Goal: Book appointment/travel/reservation

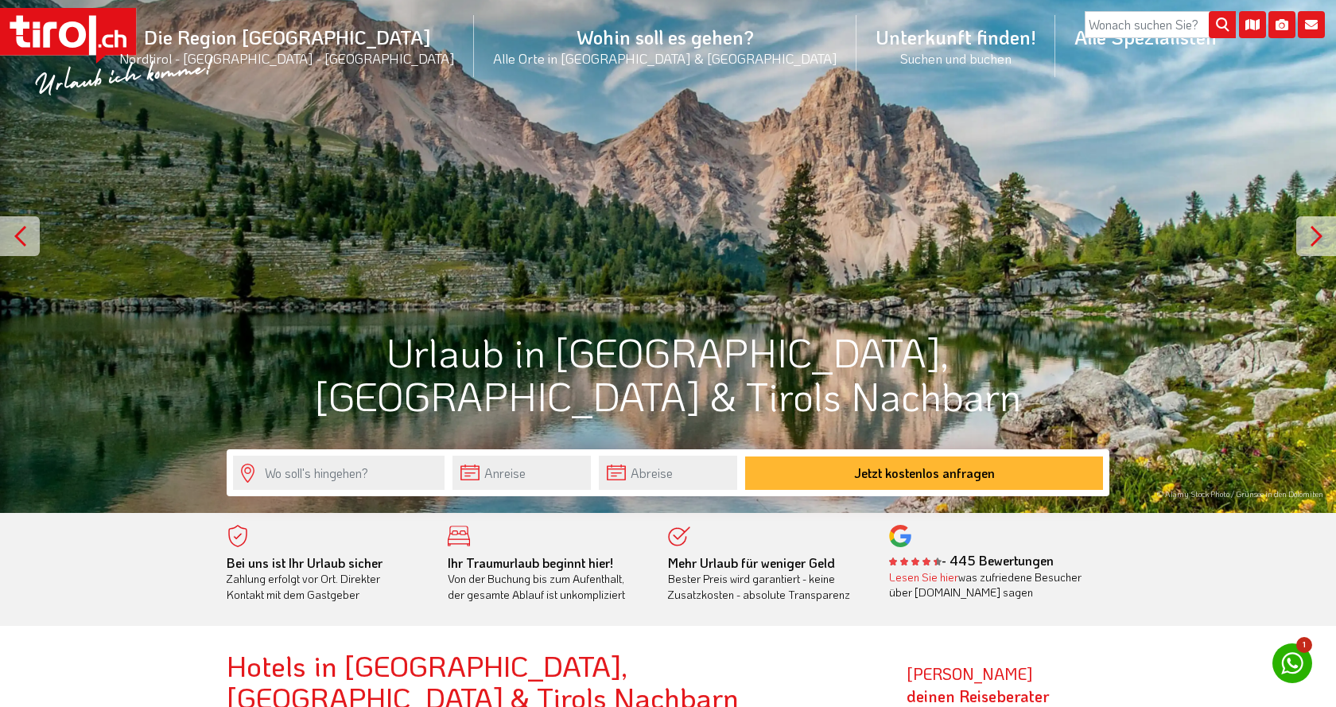
scroll to position [81, 0]
drag, startPoint x: 422, startPoint y: 387, endPoint x: 747, endPoint y: 408, distance: 325.1
click at [747, 408] on div at bounding box center [668, 216] width 1336 height 594
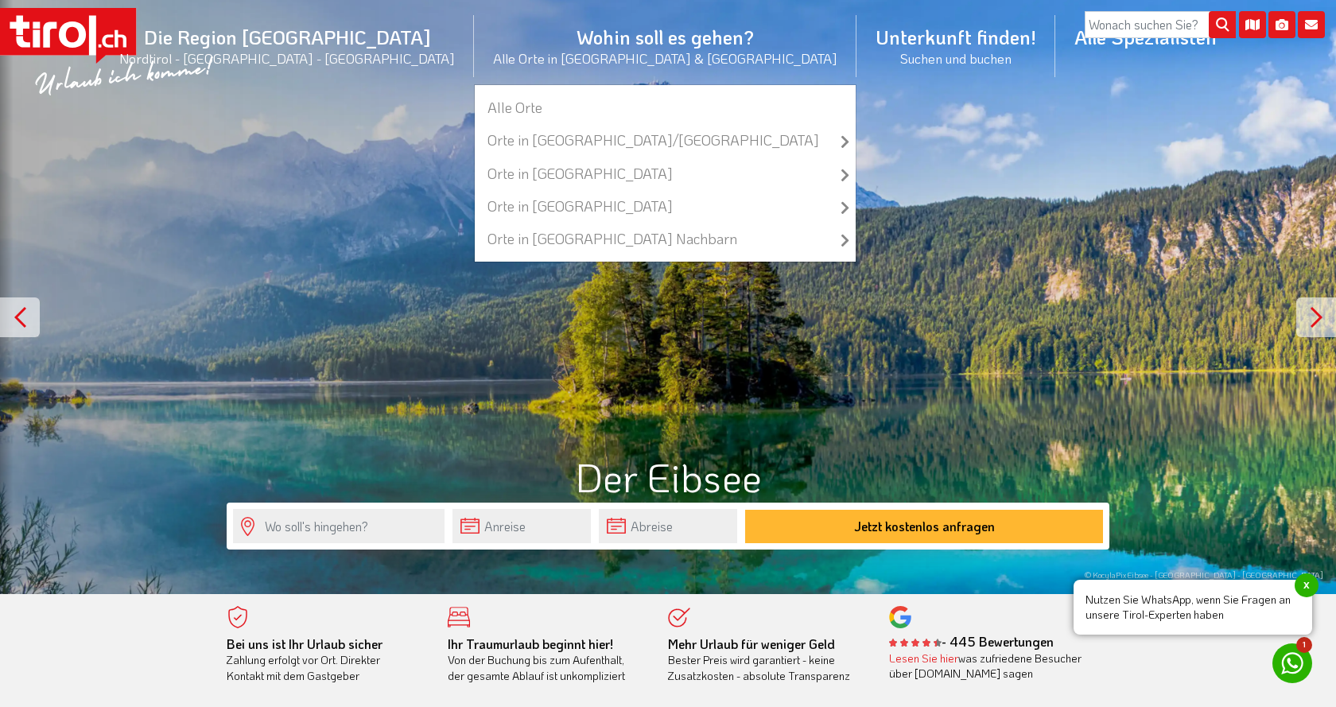
click at [539, 38] on li "Wohin soll es gehen? Alle Orte in Tirol & Südtirol Alle Orte Orte in Tirol/Nord…" at bounding box center [665, 45] width 382 height 77
click at [516, 108] on link "Alle Orte" at bounding box center [665, 107] width 381 height 33
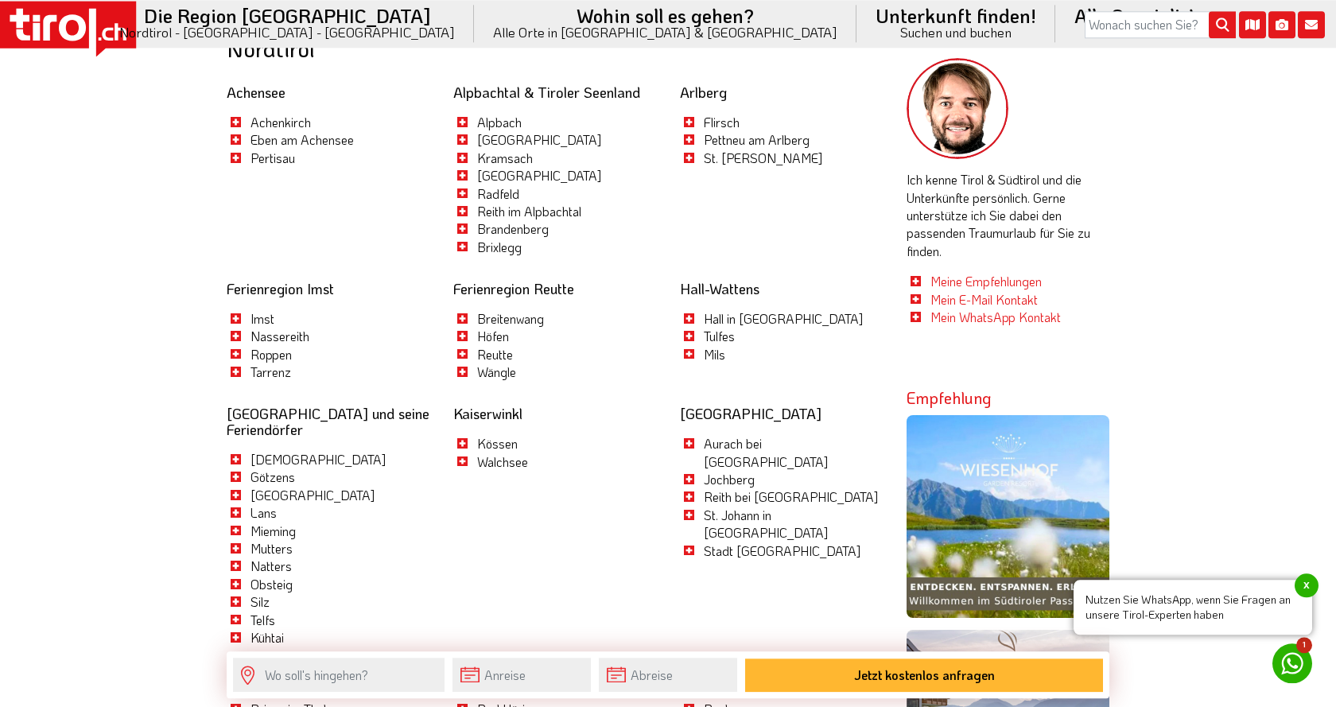
scroll to position [811, 0]
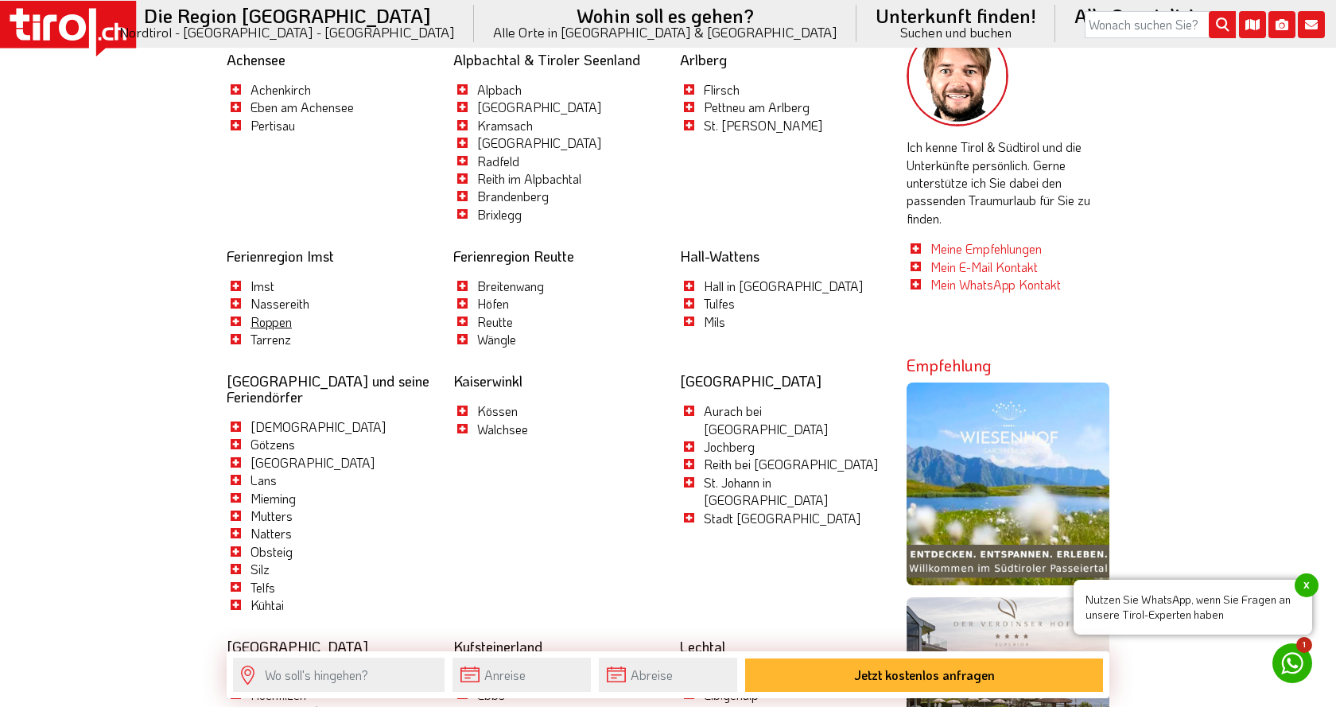
click at [270, 318] on link "Roppen" at bounding box center [270, 321] width 41 height 17
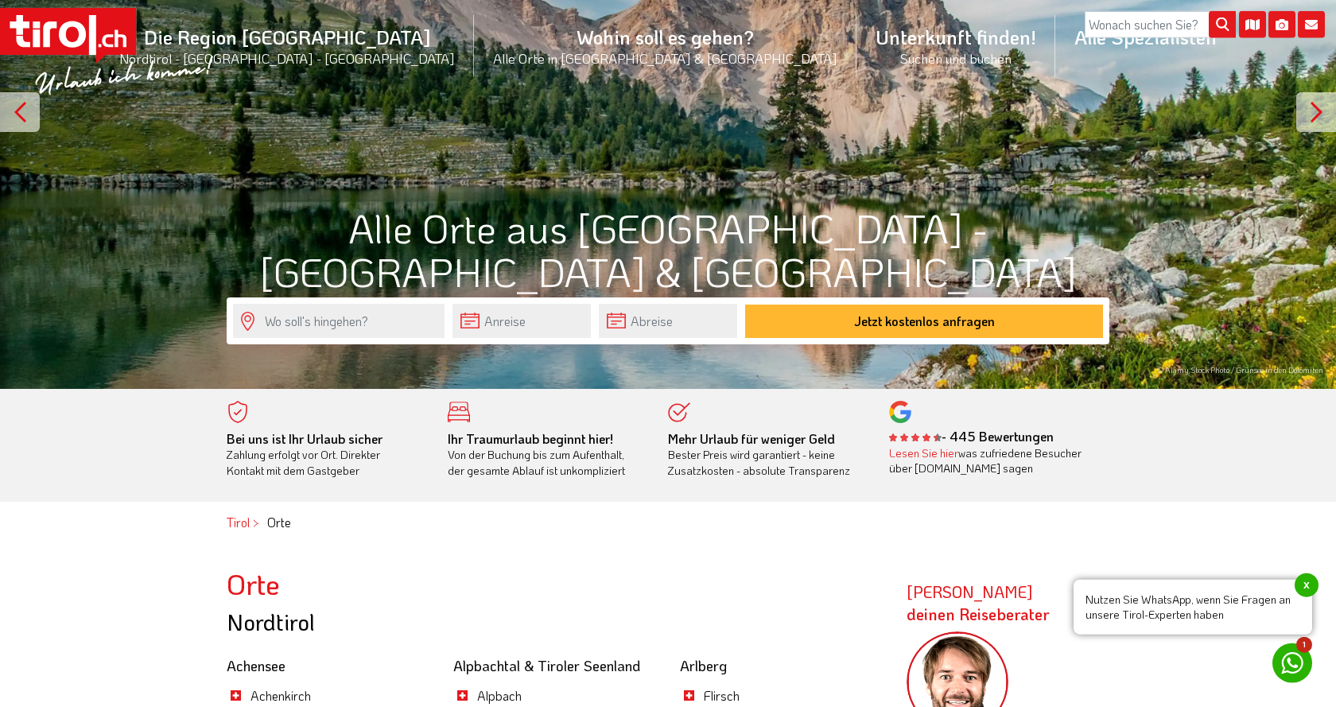
scroll to position [162, 0]
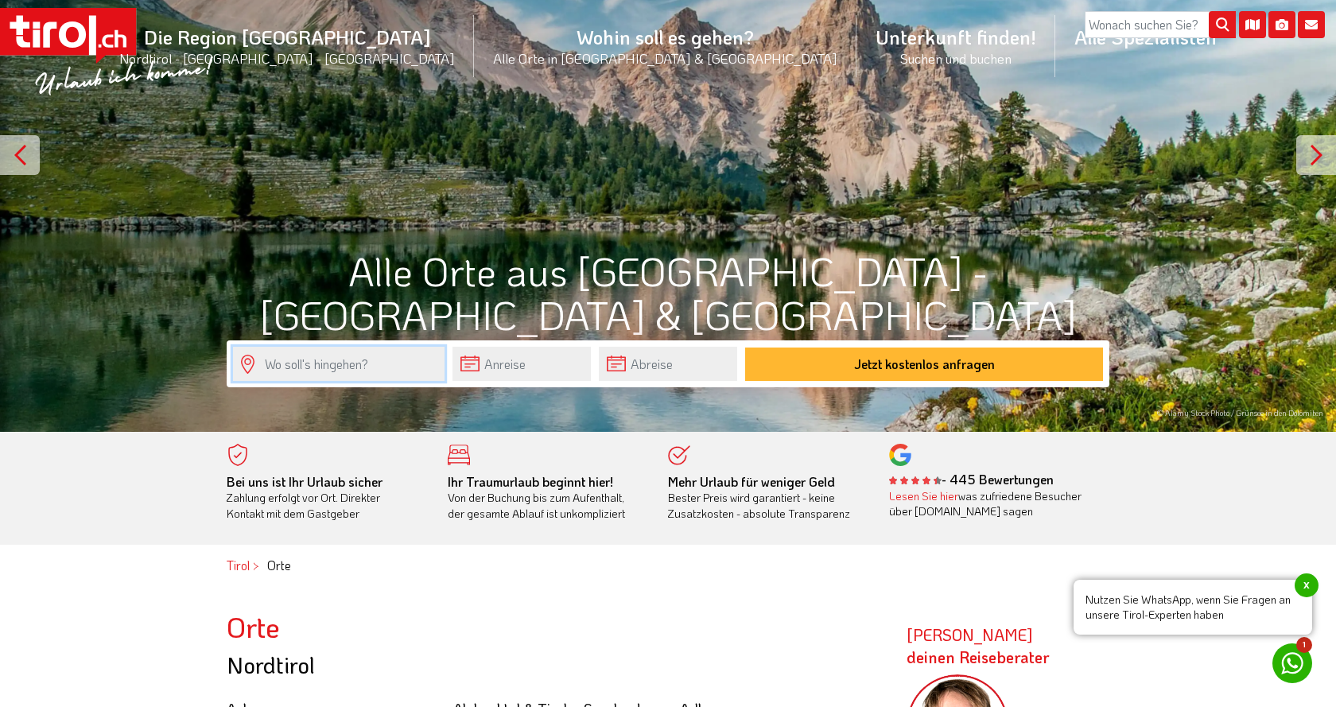
click at [329, 356] on input "text" at bounding box center [339, 364] width 212 height 34
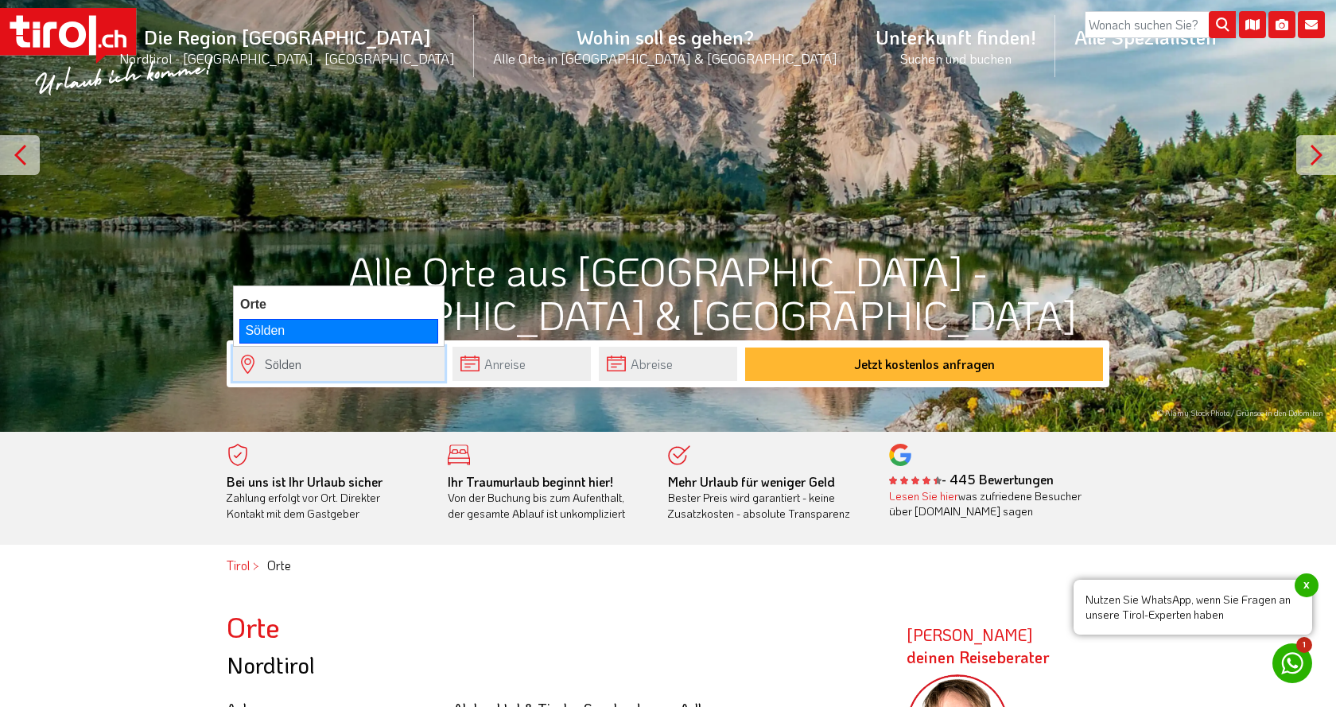
click at [352, 320] on div "Sölden" at bounding box center [338, 331] width 199 height 24
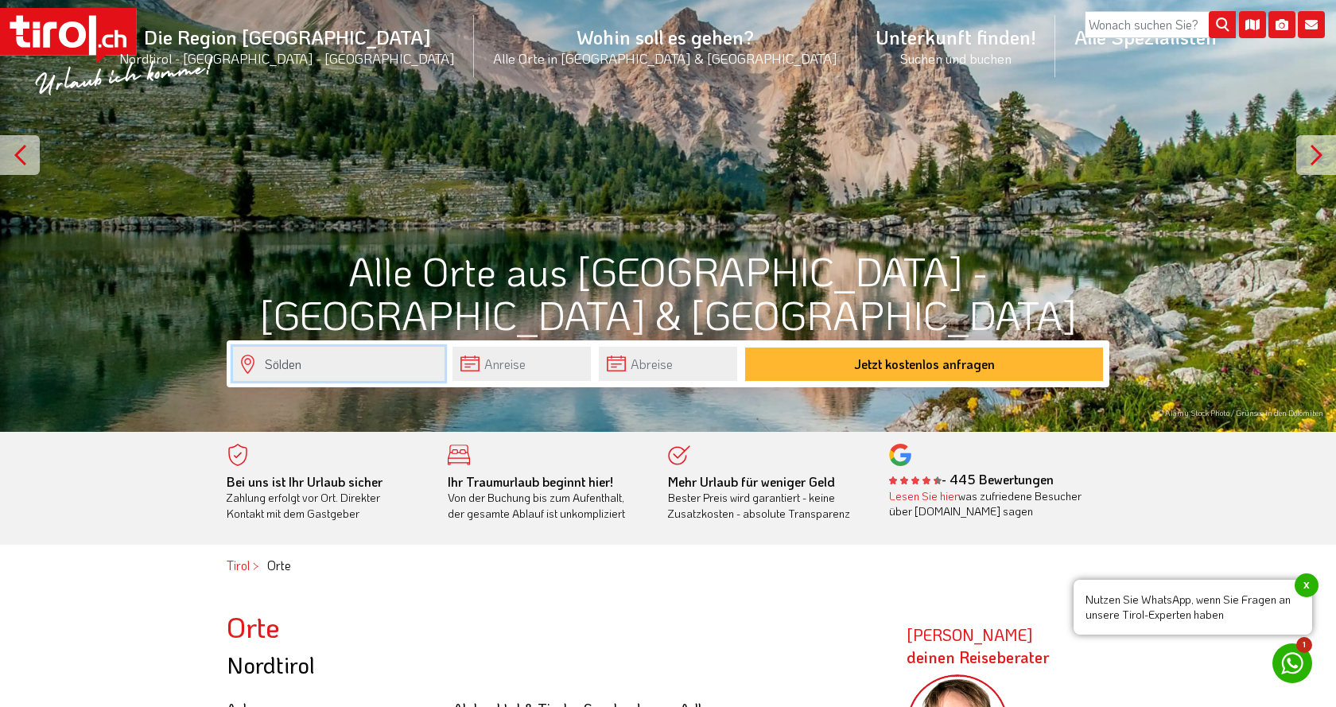
type input "Sölden"
click at [1032, 344] on form "Sölden Jetzt kostenlos anfragen" at bounding box center [668, 363] width 883 height 47
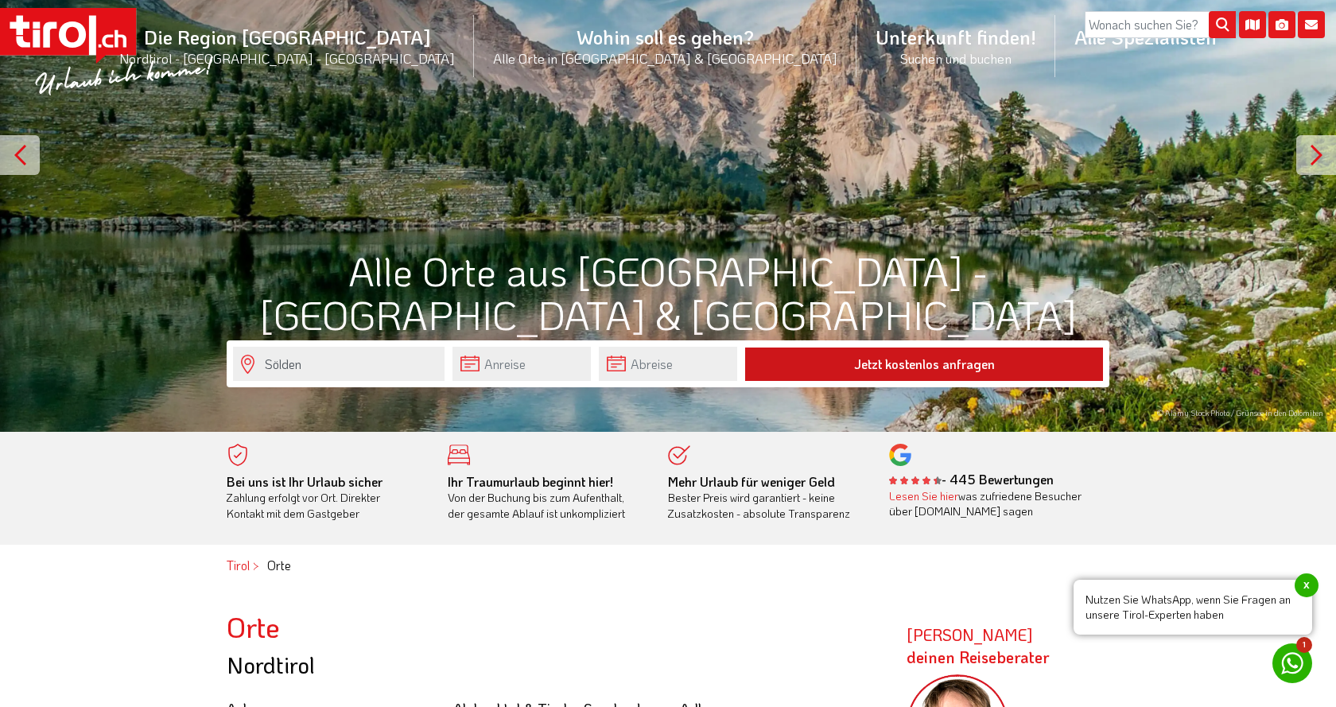
click at [1046, 375] on button "Jetzt kostenlos anfragen" at bounding box center [924, 363] width 358 height 33
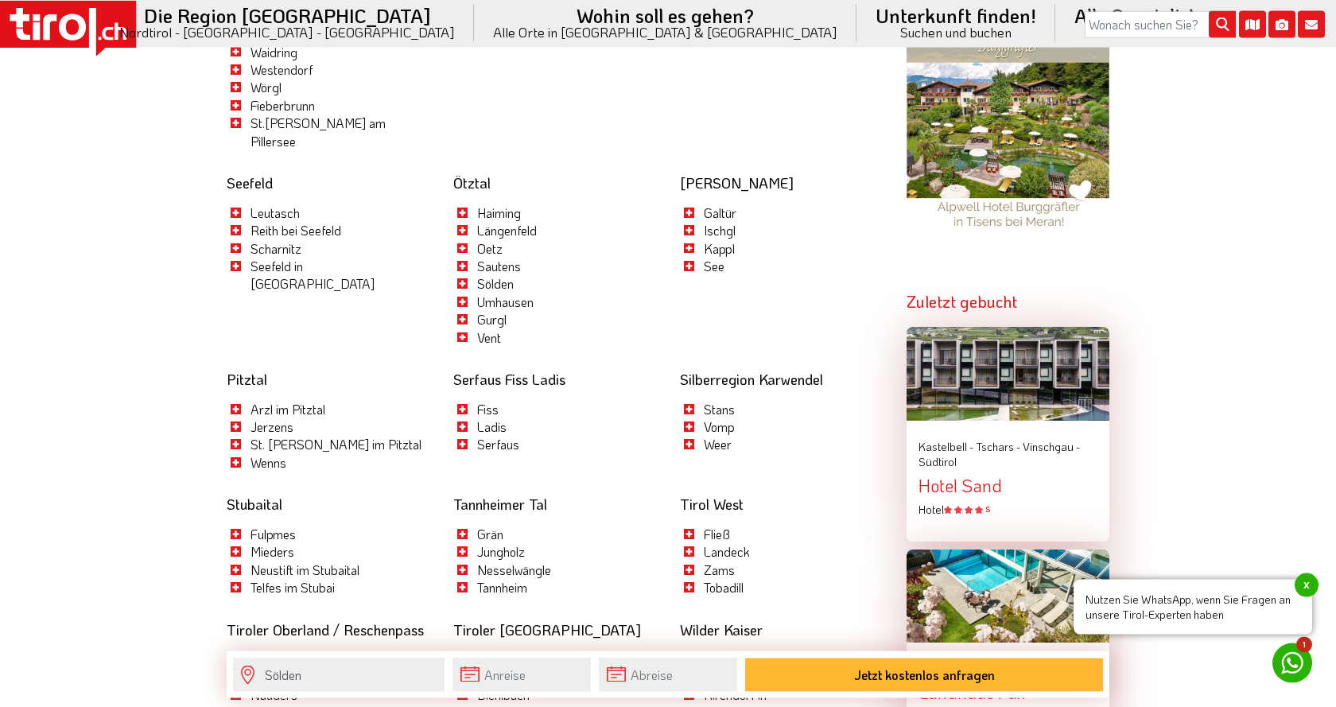
scroll to position [1622, 0]
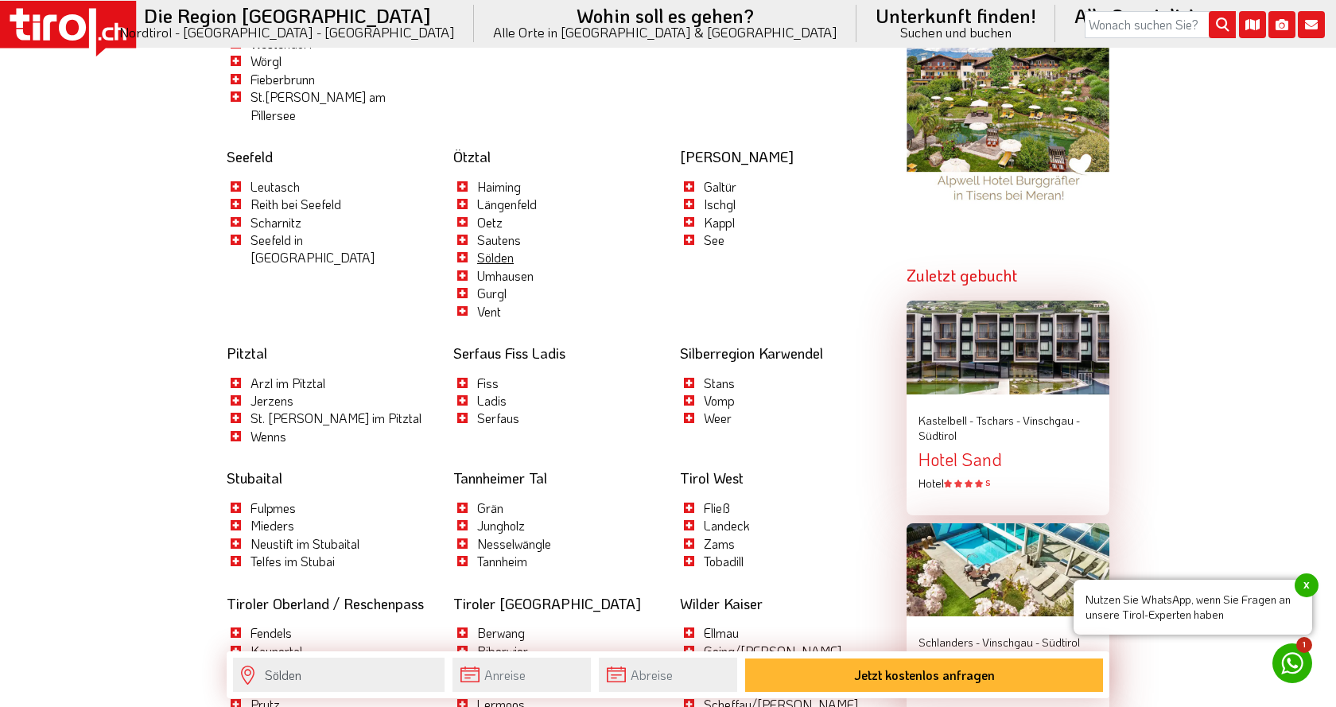
click at [479, 249] on link "Sölden" at bounding box center [495, 257] width 37 height 17
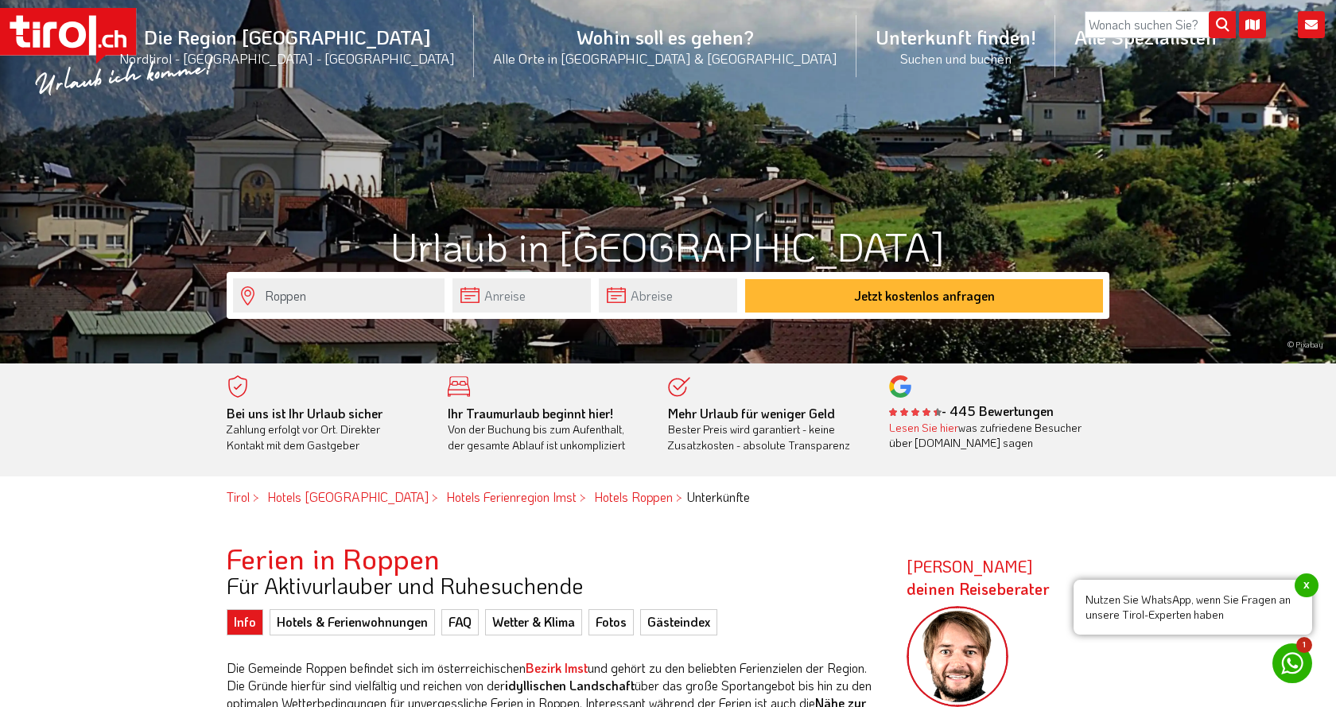
scroll to position [162, 0]
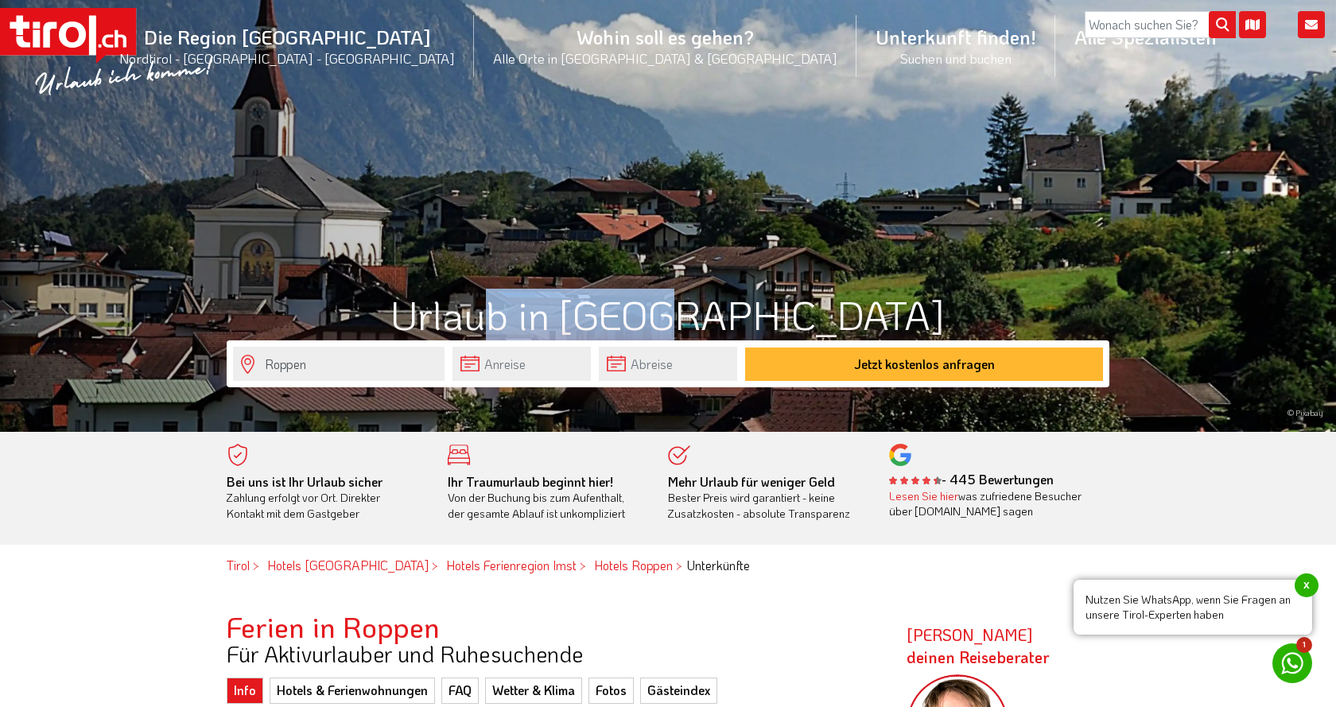
drag, startPoint x: 650, startPoint y: 308, endPoint x: 809, endPoint y: 317, distance: 159.3
click at [791, 327] on h1 "Urlaub in Roppen" at bounding box center [668, 315] width 883 height 44
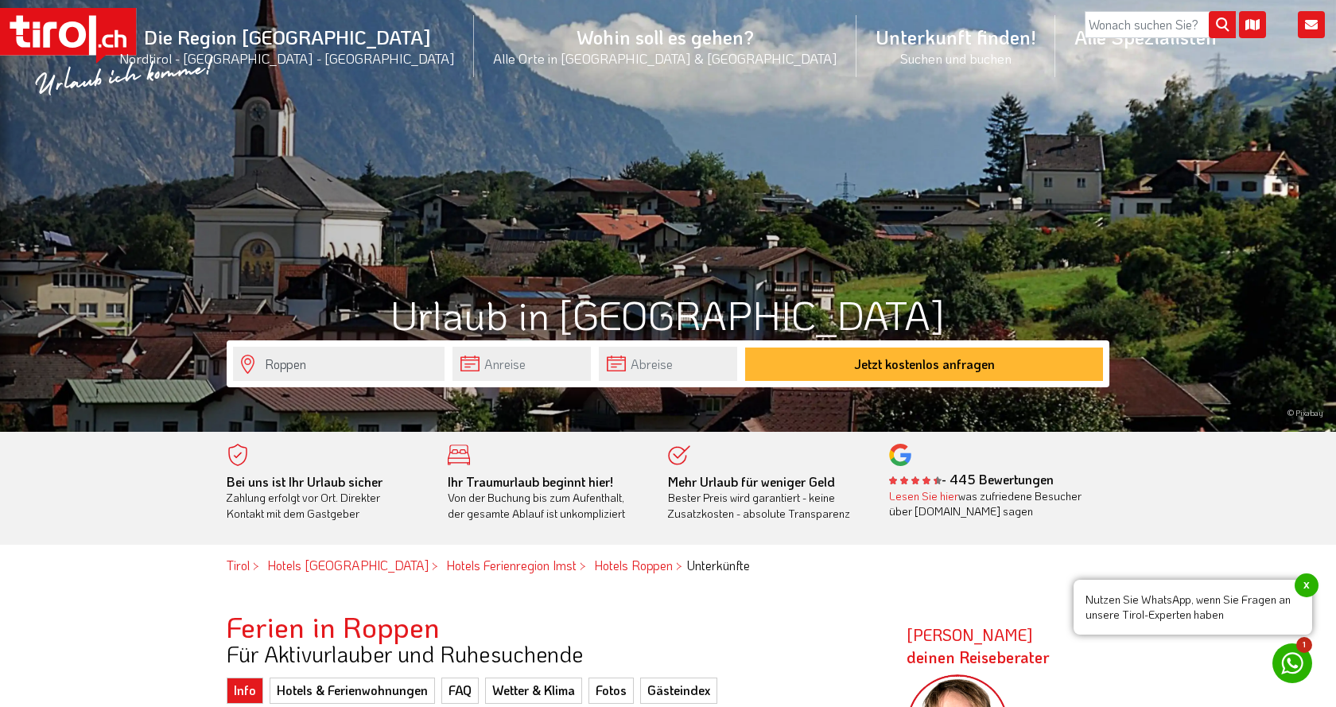
click at [837, 310] on h1 "Urlaub in Roppen" at bounding box center [668, 315] width 883 height 44
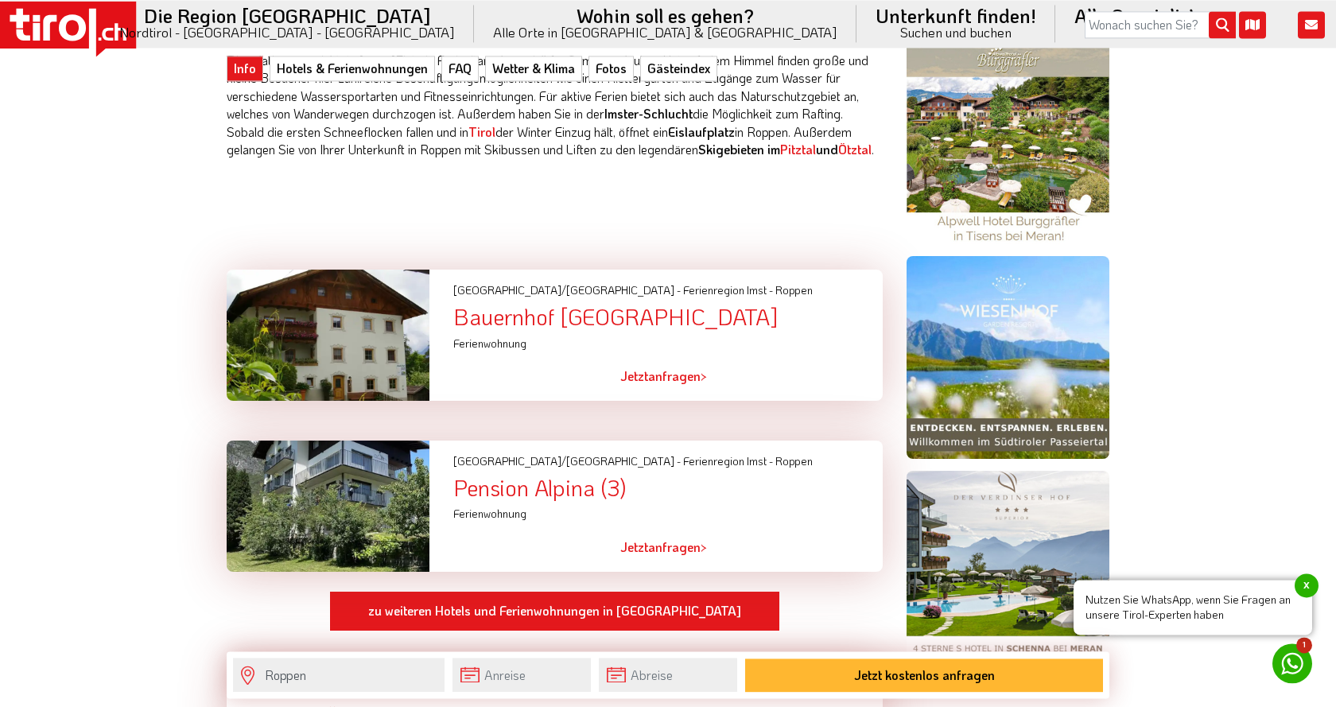
scroll to position [1135, 0]
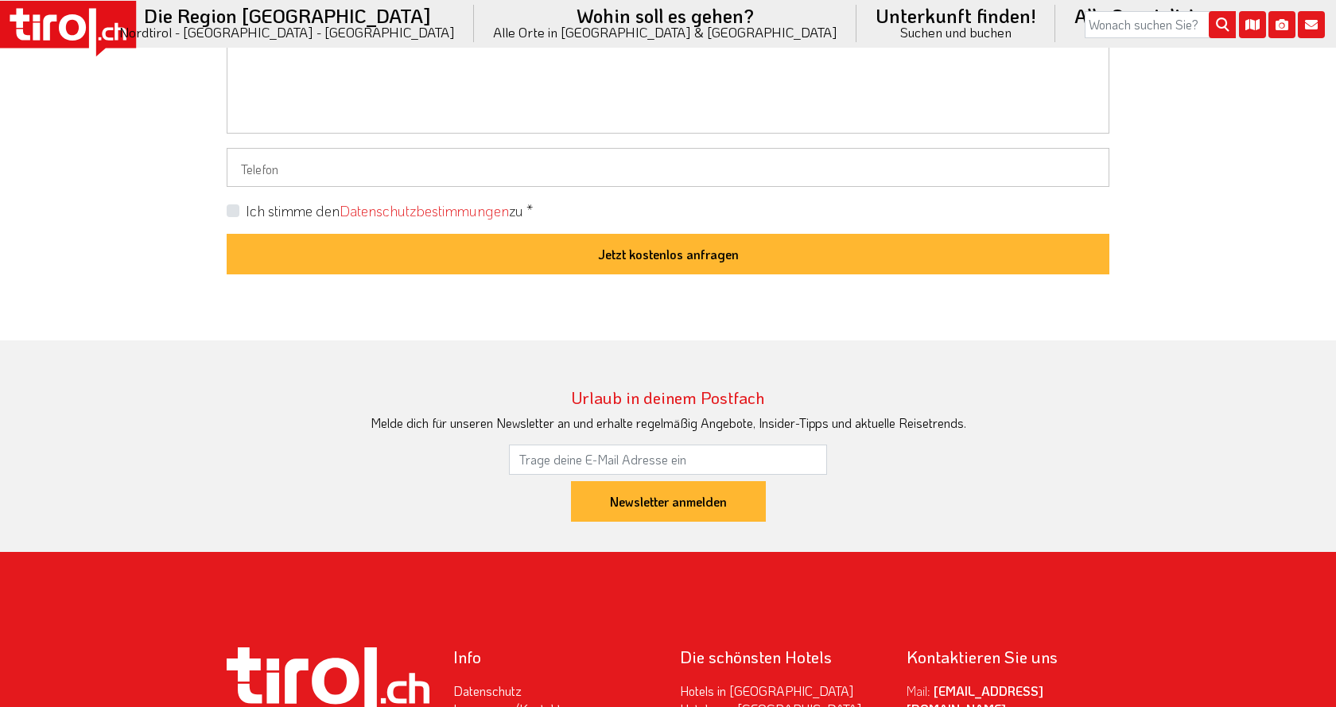
scroll to position [1682, 0]
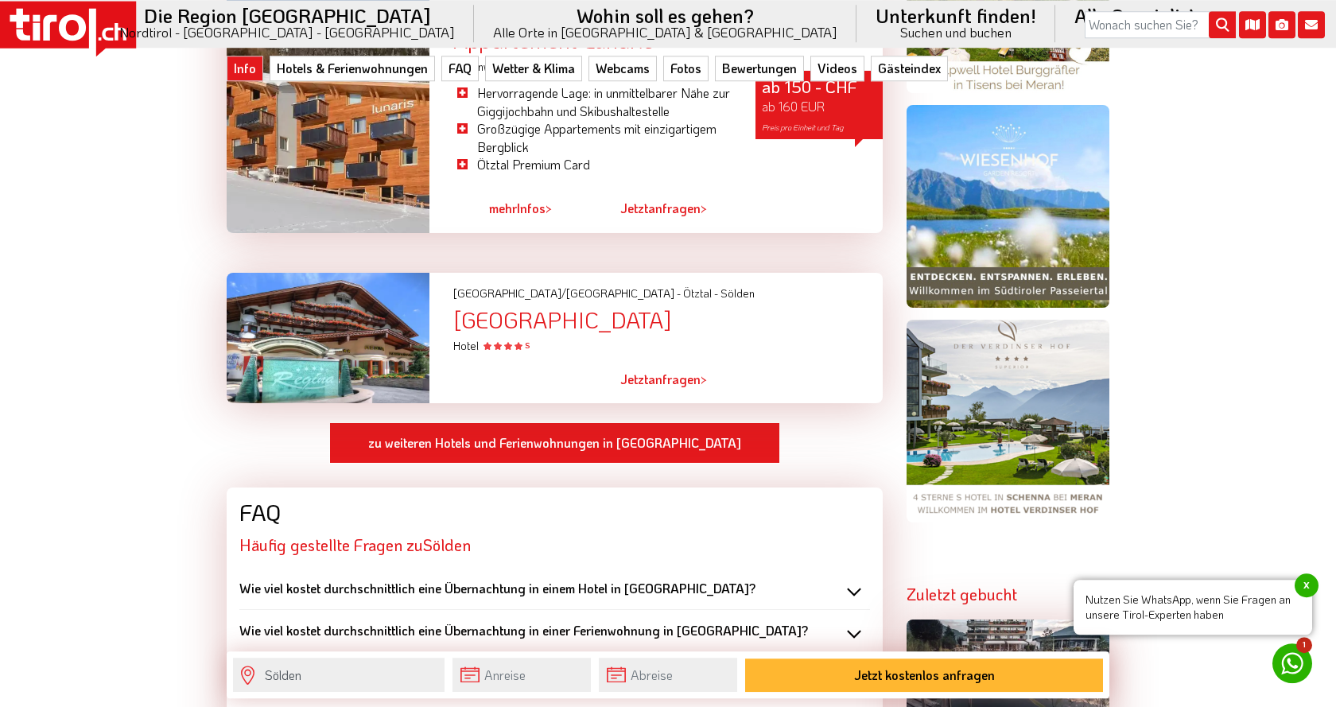
scroll to position [1460, 0]
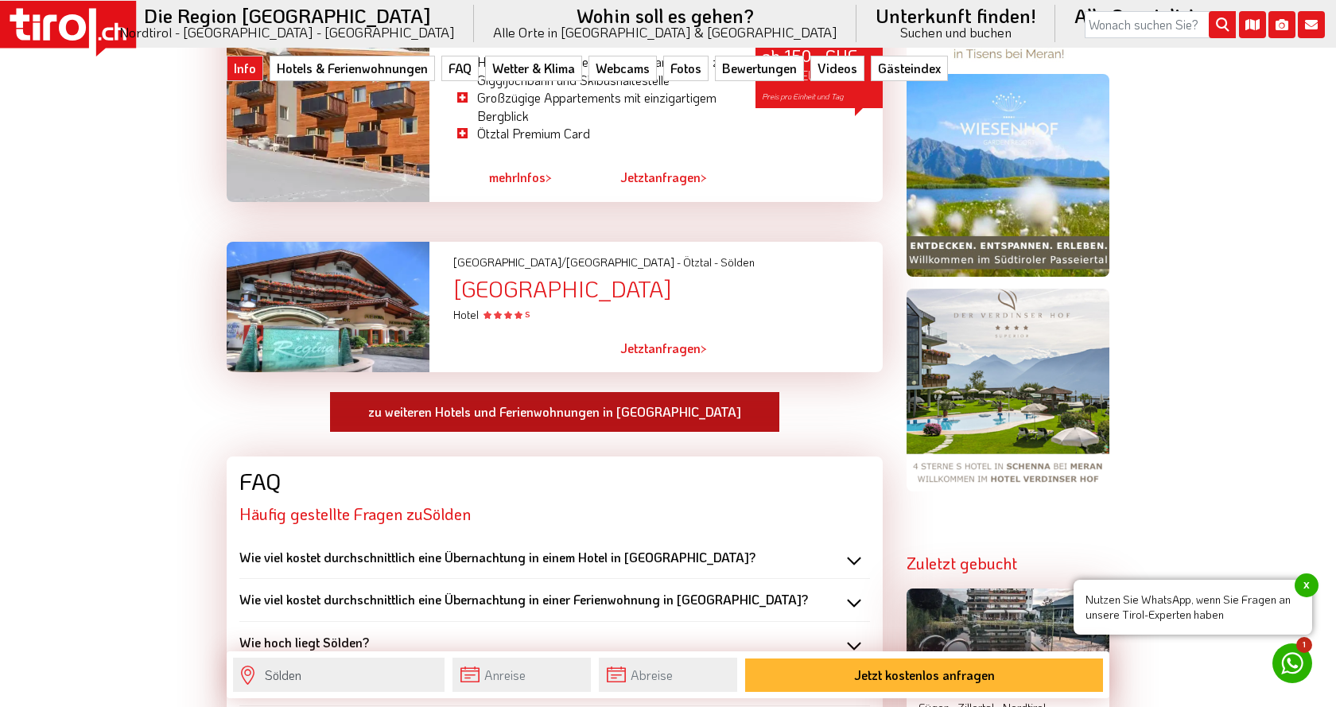
click at [563, 404] on link "zu weiteren Hotels und Ferienwohnungen in Sölden" at bounding box center [554, 411] width 451 height 41
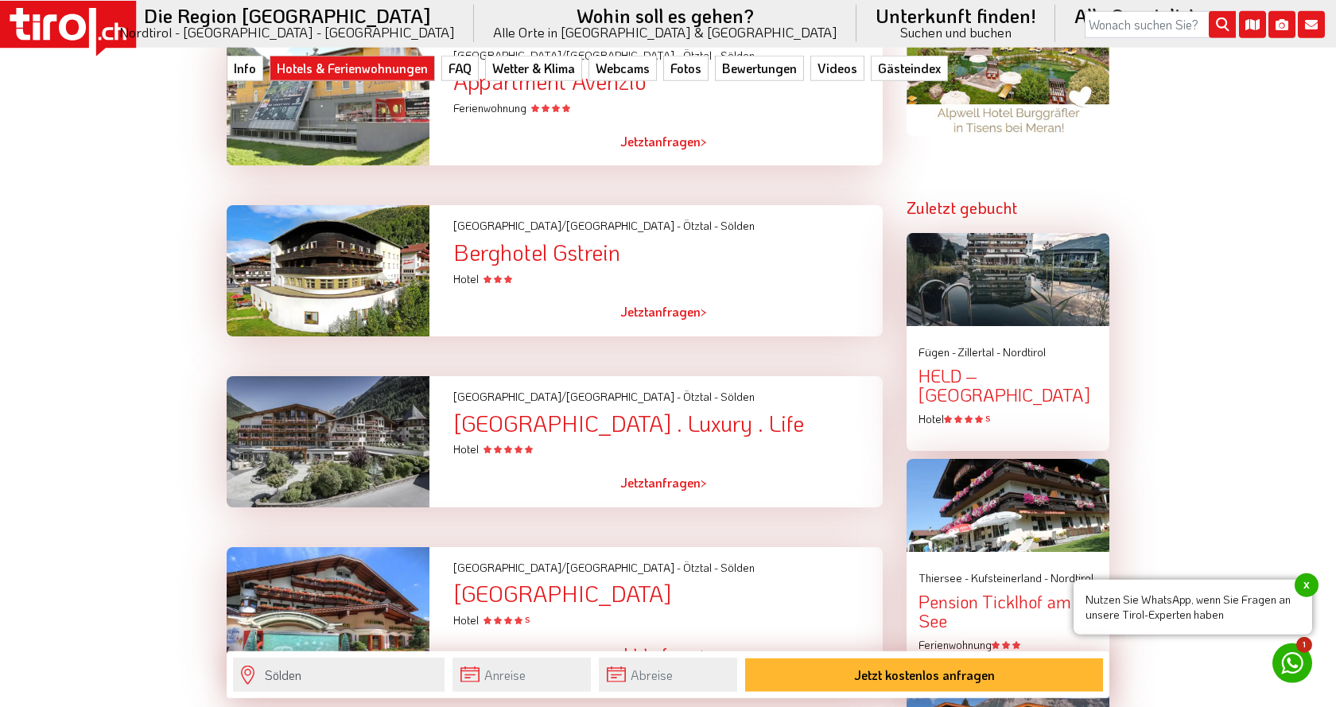
scroll to position [1784, 0]
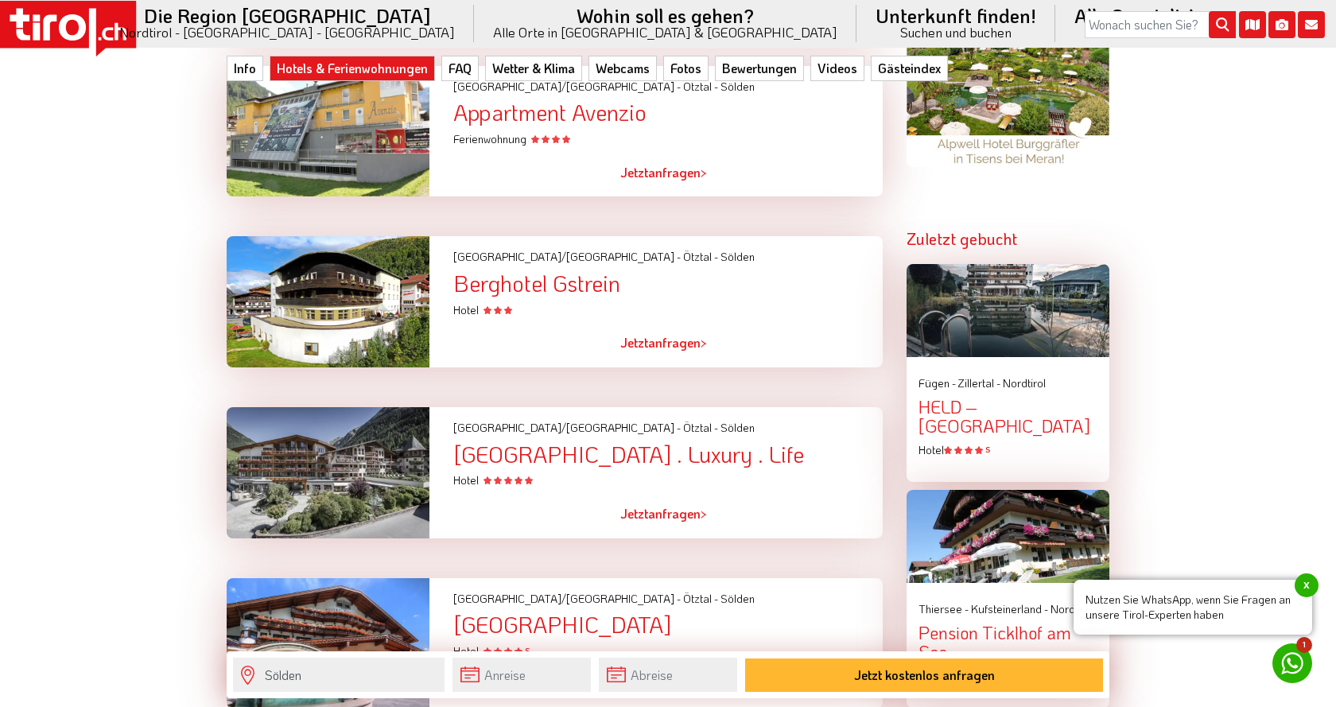
click at [590, 274] on div "Berghotel Gstrein" at bounding box center [667, 283] width 429 height 25
click at [680, 331] on link "Jetzt anfragen >" at bounding box center [663, 342] width 87 height 37
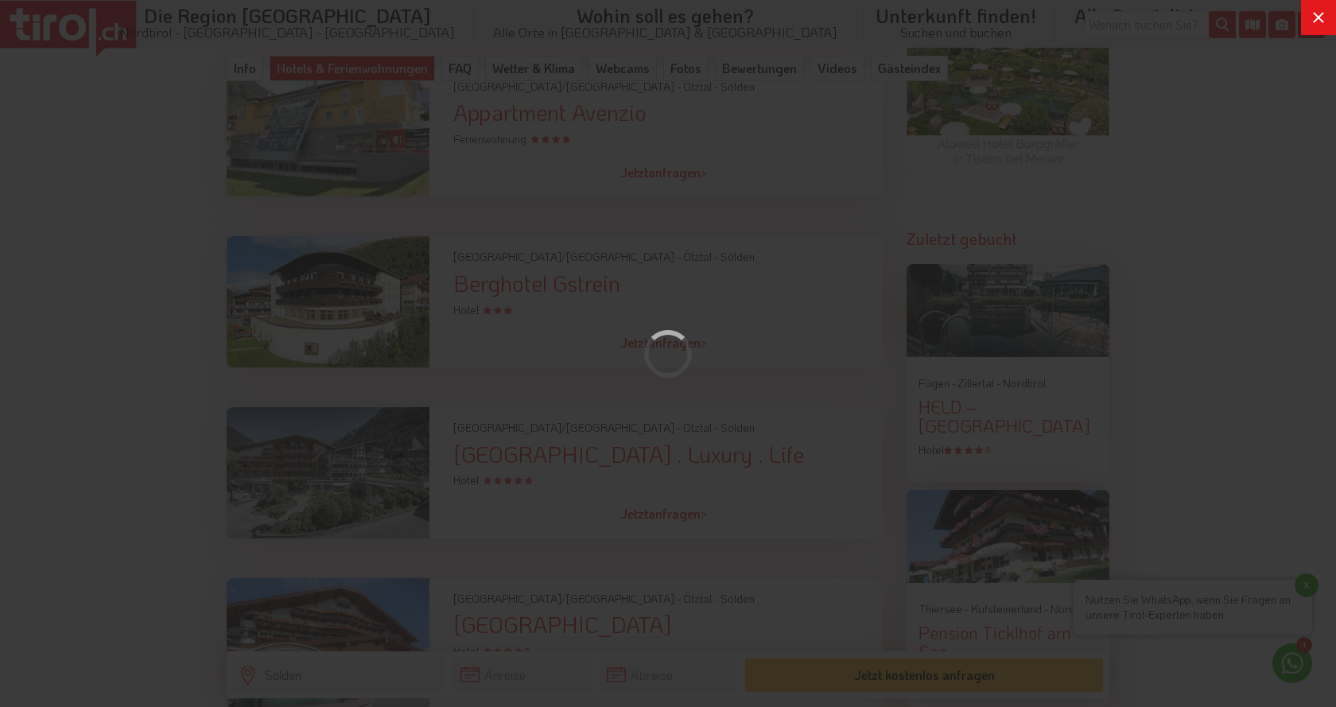
scroll to position [0, 0]
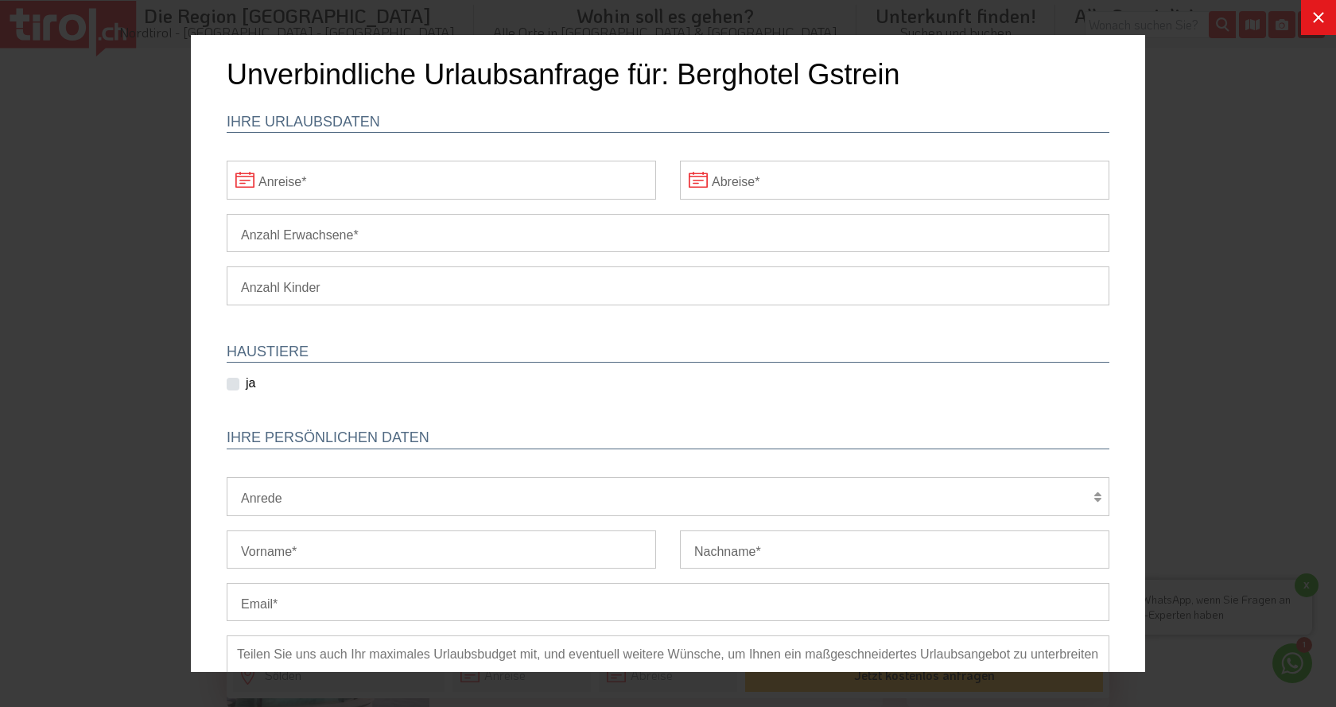
click at [1322, 10] on icon at bounding box center [1318, 17] width 19 height 19
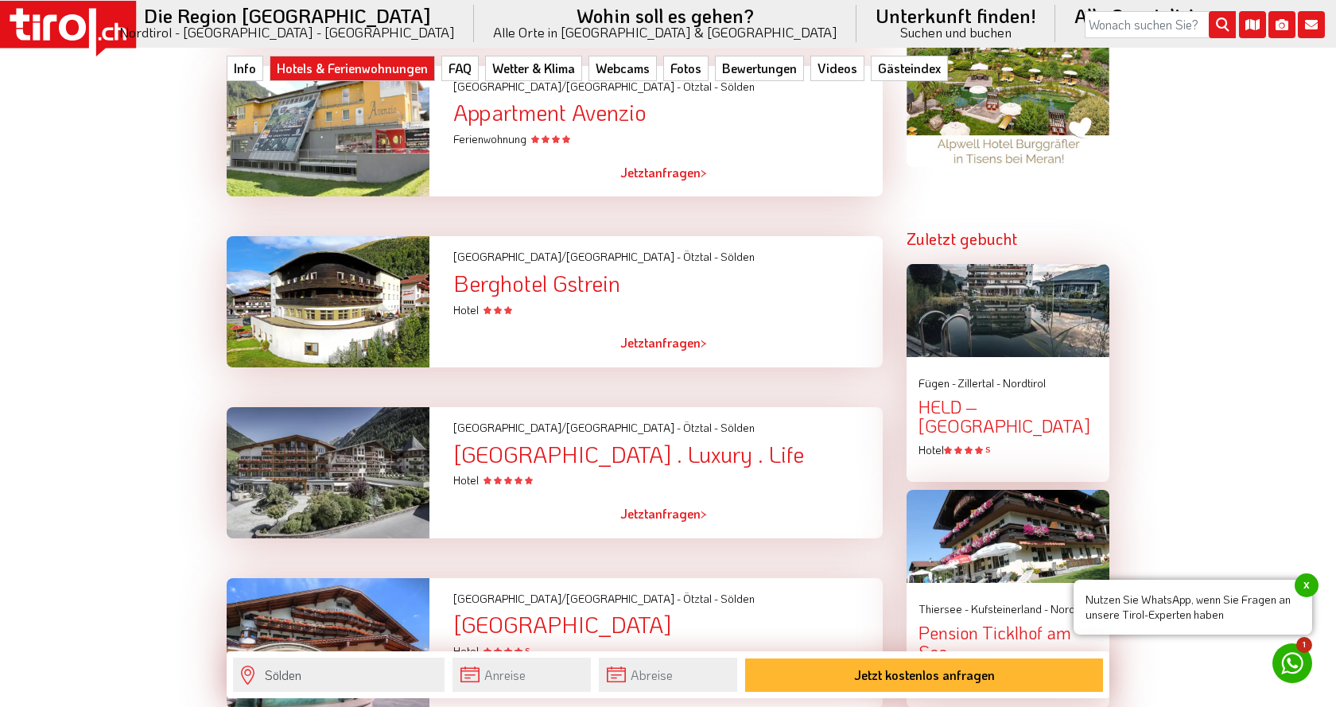
click at [340, 290] on div at bounding box center [328, 301] width 227 height 131
click at [516, 249] on span "[GEOGRAPHIC_DATA]/[GEOGRAPHIC_DATA] -" at bounding box center [566, 256] width 227 height 15
click at [525, 277] on div "Berghotel Gstrein" at bounding box center [667, 283] width 429 height 25
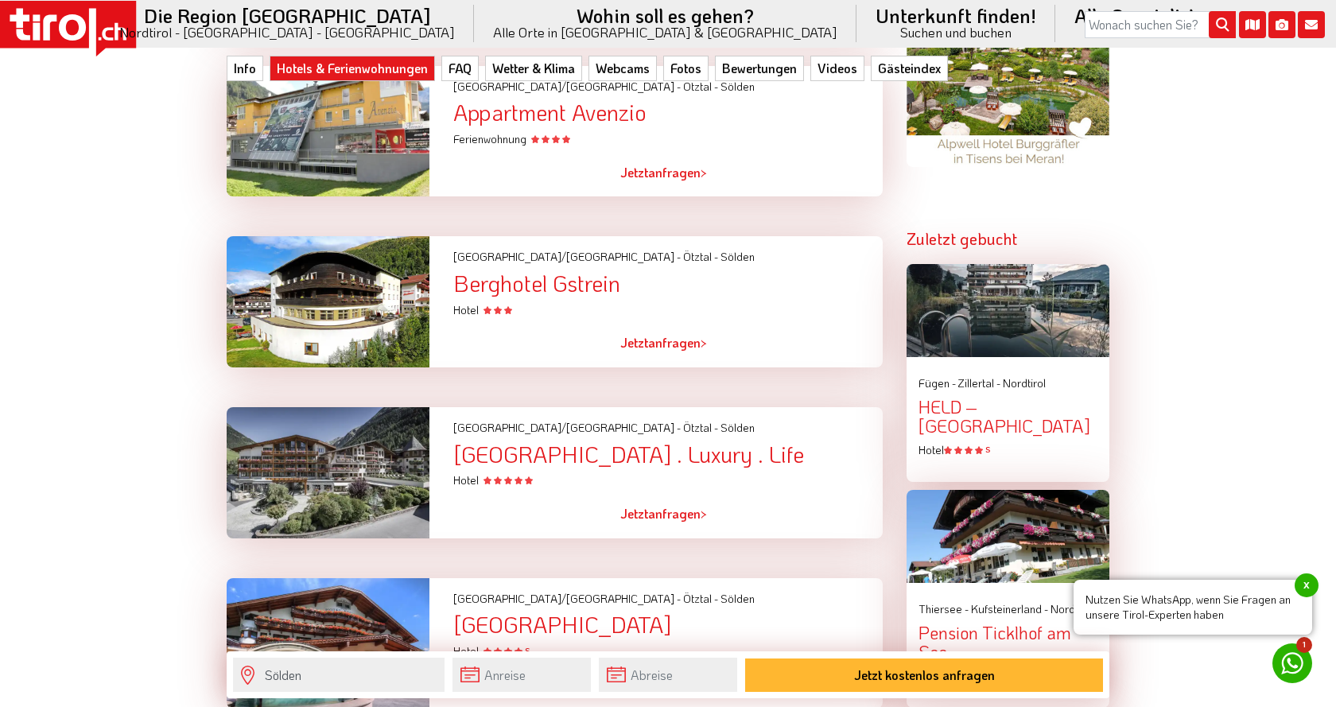
click at [521, 302] on div "Hotel" at bounding box center [667, 310] width 429 height 16
click at [508, 447] on div "Hotel Das Central - Alpine . Luxury . Life" at bounding box center [667, 454] width 429 height 25
click at [526, 489] on div "Jetzt anfragen >" at bounding box center [667, 513] width 453 height 49
click at [527, 421] on span "[GEOGRAPHIC_DATA]/[GEOGRAPHIC_DATA] -" at bounding box center [566, 427] width 227 height 15
drag, startPoint x: 472, startPoint y: 479, endPoint x: 491, endPoint y: 466, distance: 22.9
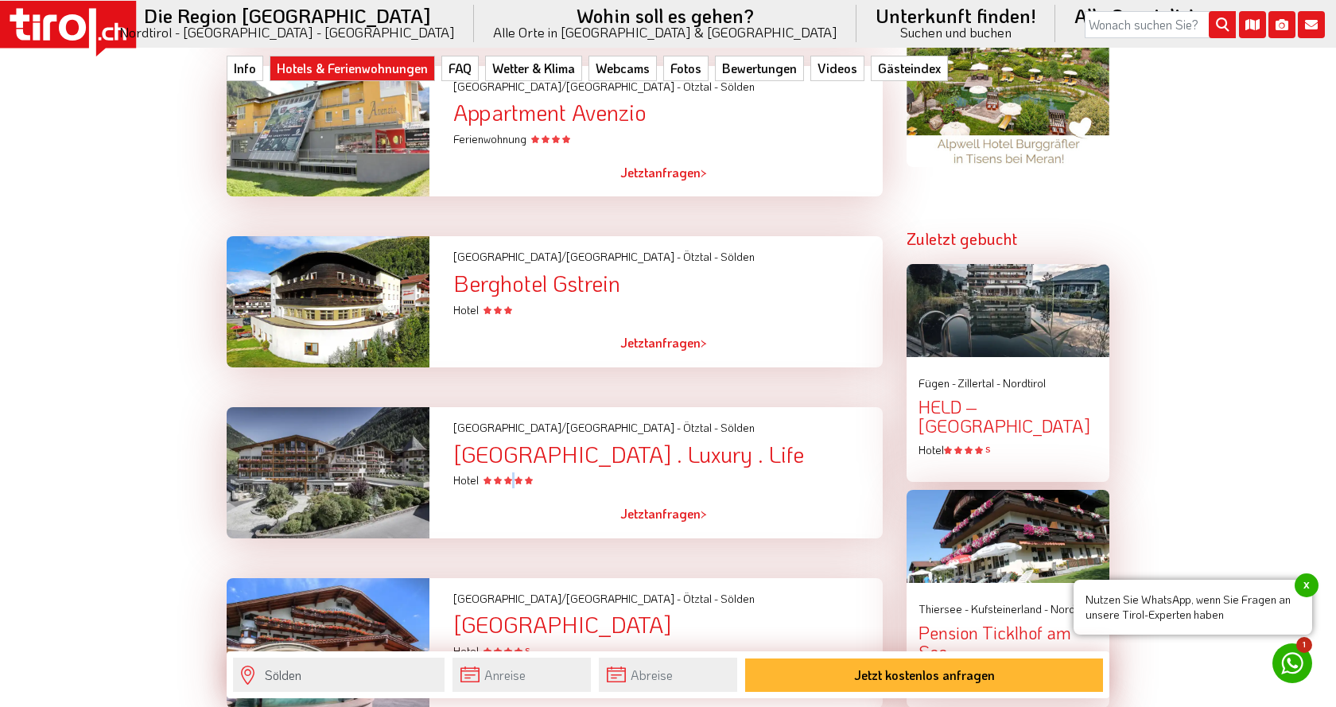
click at [506, 472] on div "Tirol/Nordtirol - Ötztal - Sölden Hotel Das Central - Alpine . Luxury . Life Ho…" at bounding box center [667, 472] width 453 height 131
drag, startPoint x: 482, startPoint y: 464, endPoint x: 495, endPoint y: 469, distance: 13.6
click at [491, 472] on span "Hotel" at bounding box center [493, 479] width 80 height 15
drag, startPoint x: 496, startPoint y: 471, endPoint x: 526, endPoint y: 483, distance: 31.7
click at [514, 472] on span "Hotel" at bounding box center [493, 479] width 80 height 15
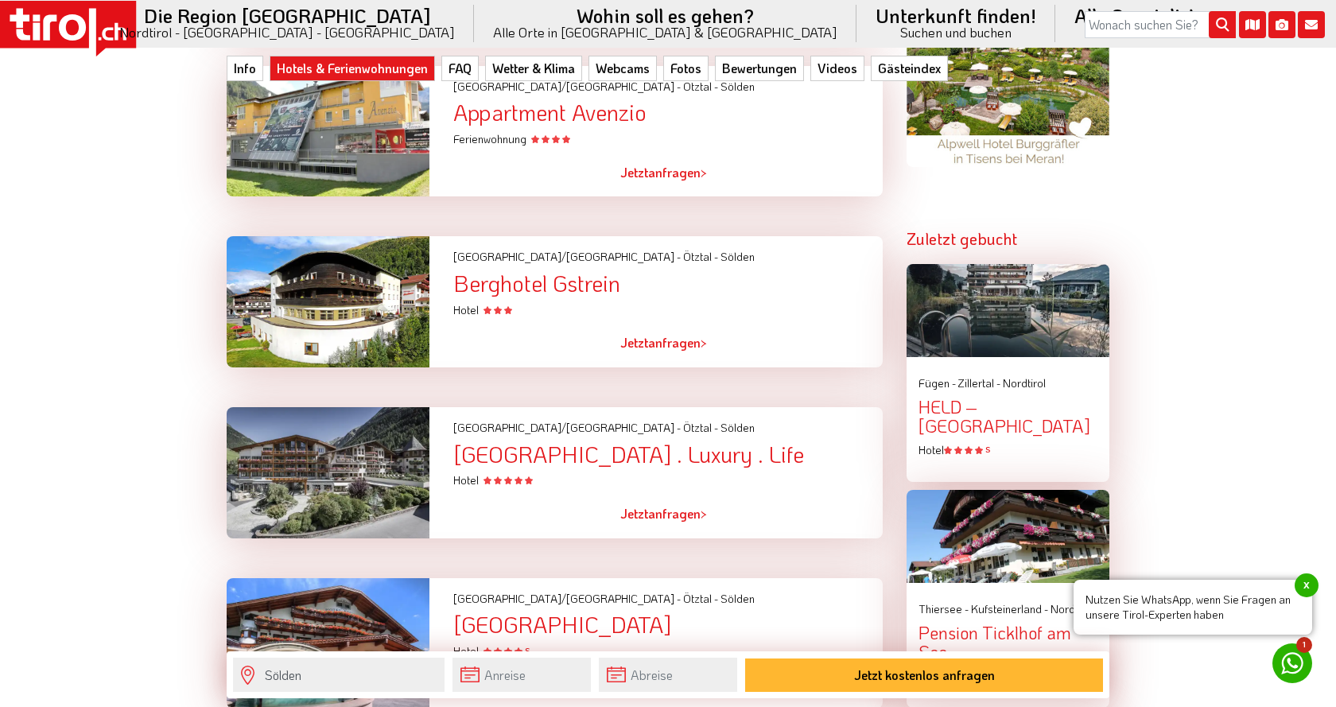
click at [537, 500] on div at bounding box center [524, 513] width 143 height 37
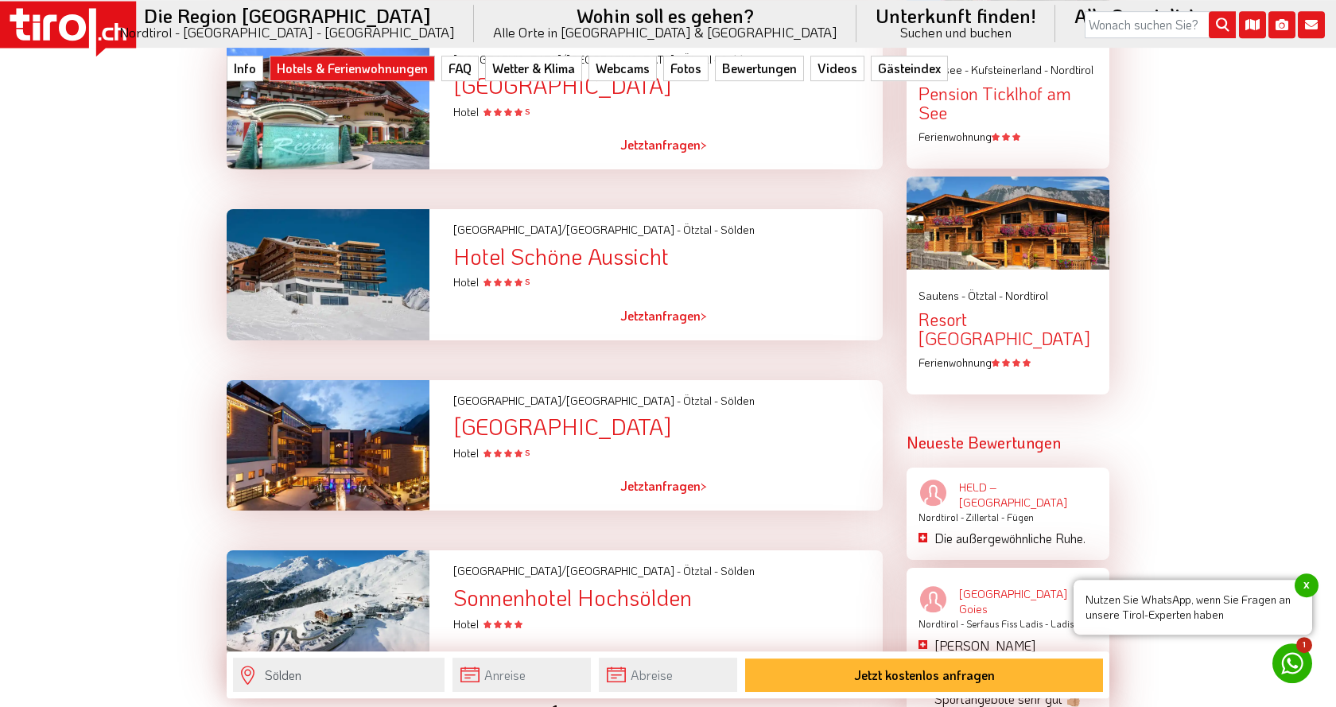
scroll to position [2352, 0]
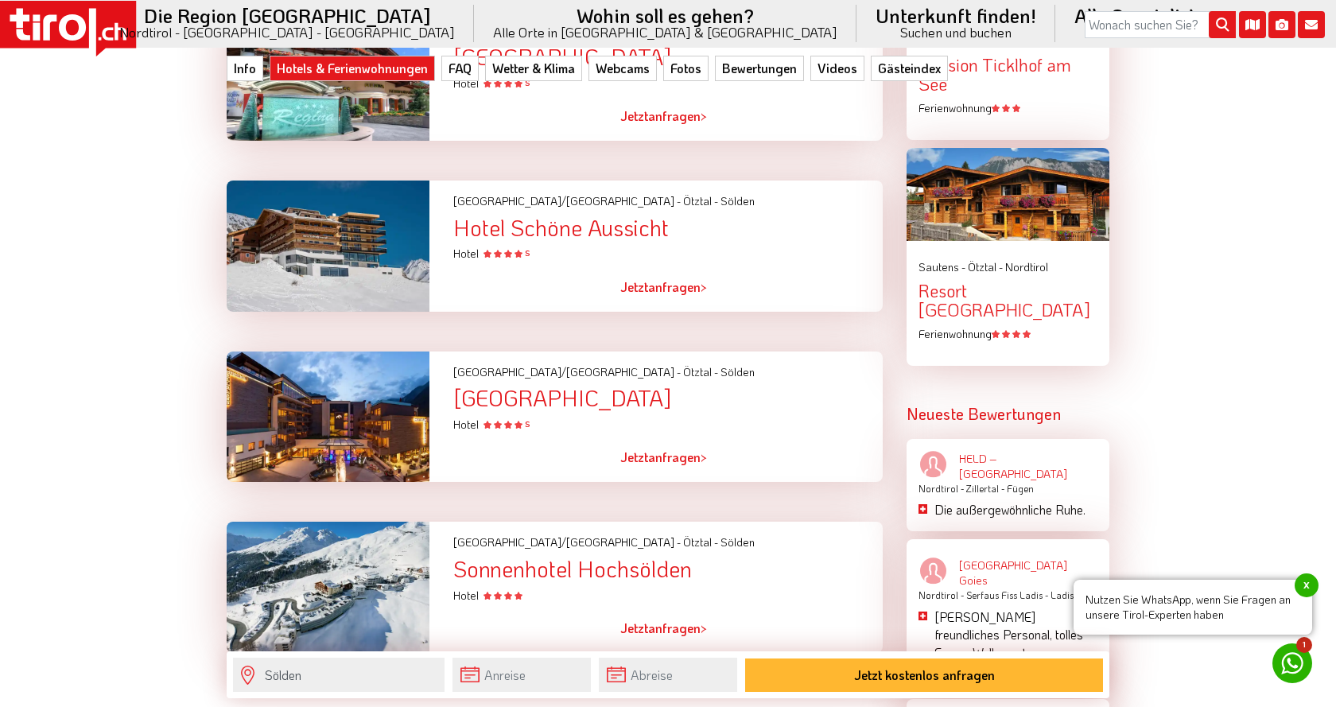
click at [332, 204] on div at bounding box center [328, 245] width 227 height 131
click at [494, 215] on div "Hotel Schöne Aussicht" at bounding box center [667, 227] width 429 height 25
click at [550, 215] on div "Hotel Schöne Aussicht" at bounding box center [667, 227] width 429 height 25
click at [694, 215] on div "Hotel Schöne Aussicht" at bounding box center [667, 227] width 429 height 25
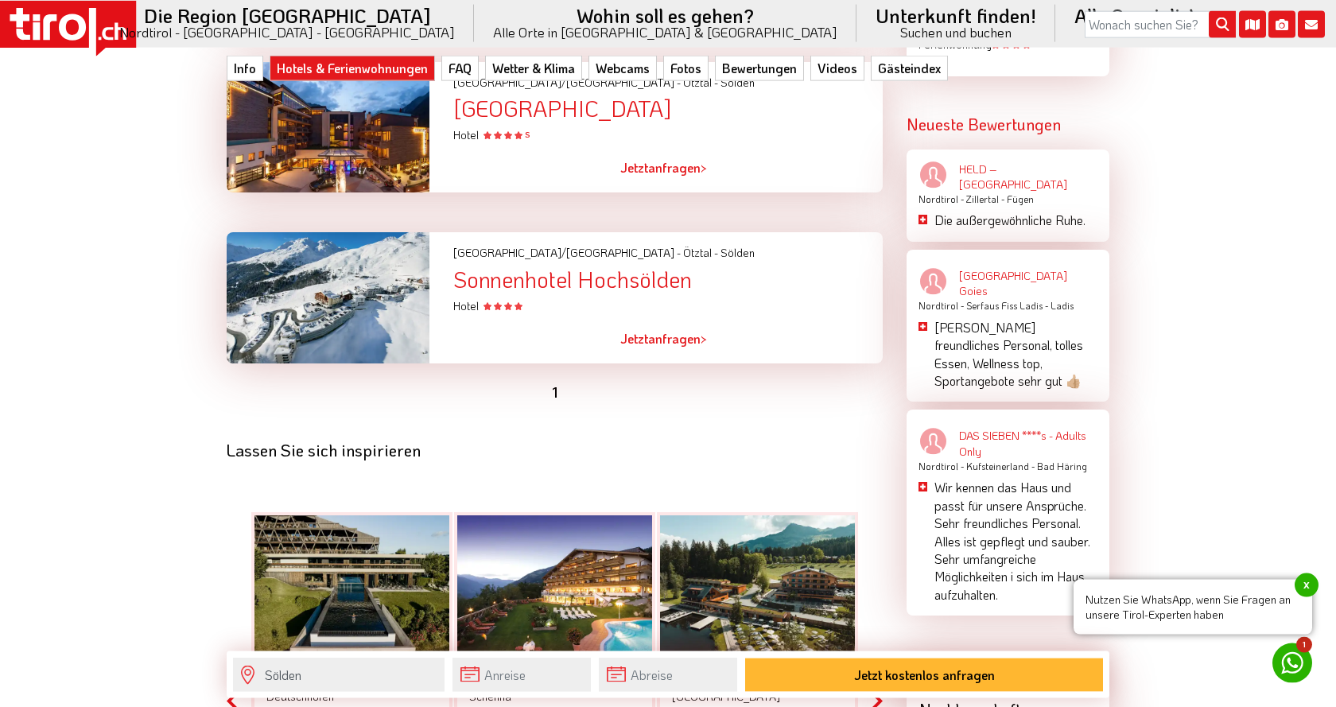
scroll to position [2676, 0]
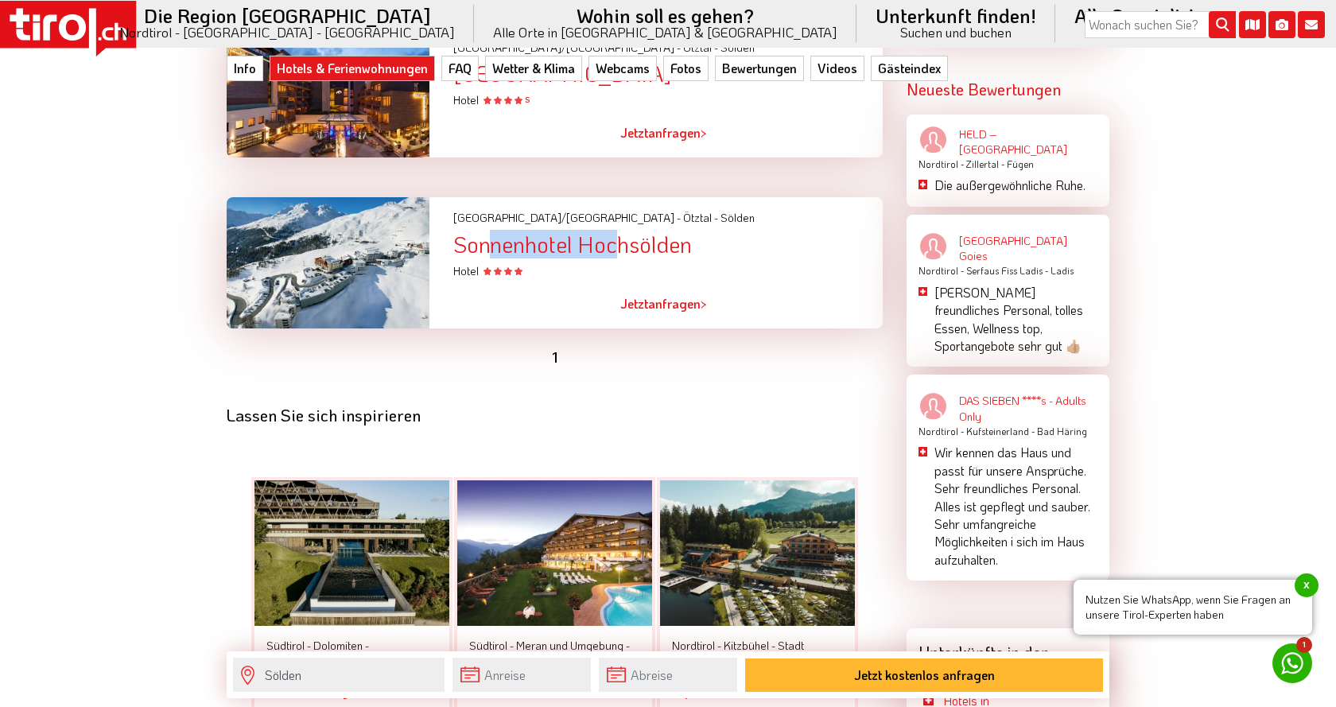
drag, startPoint x: 473, startPoint y: 244, endPoint x: 604, endPoint y: 242, distance: 131.2
click at [604, 242] on div "Sonnenhotel Hochsölden" at bounding box center [667, 244] width 429 height 25
click at [499, 285] on div at bounding box center [524, 303] width 143 height 37
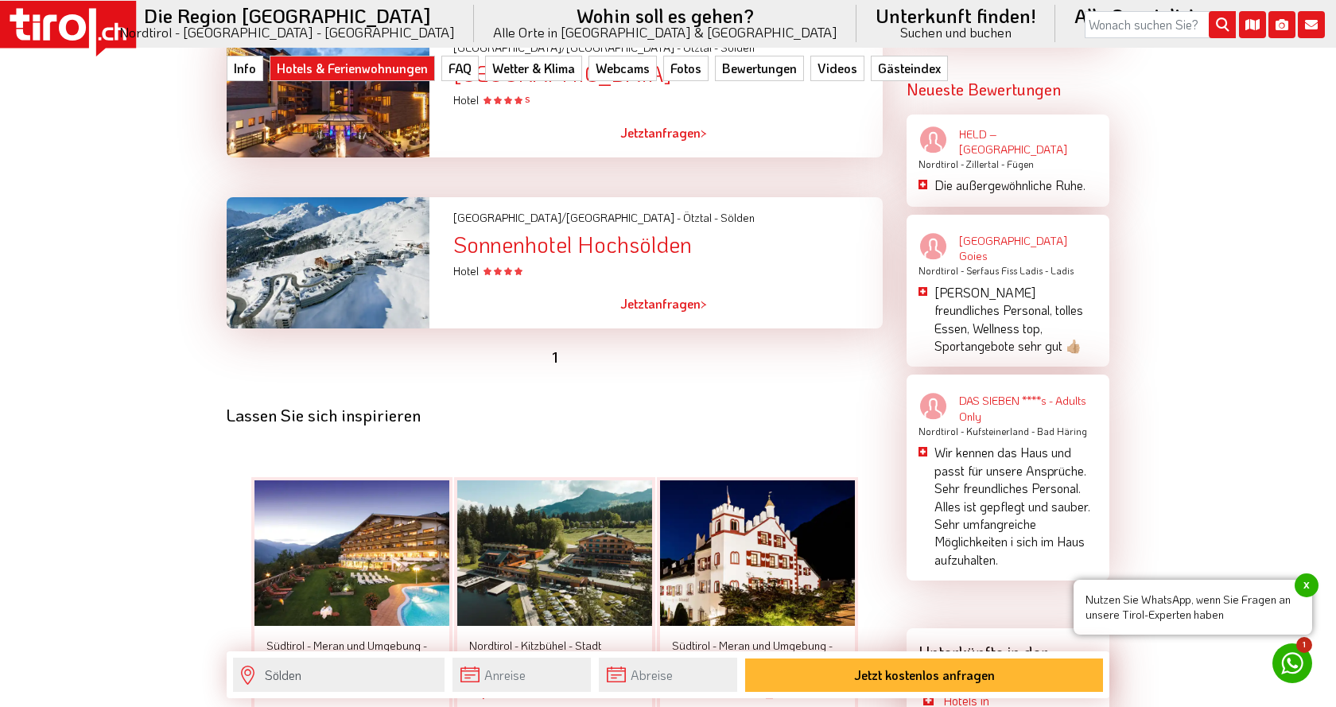
click at [328, 254] on div at bounding box center [328, 262] width 227 height 131
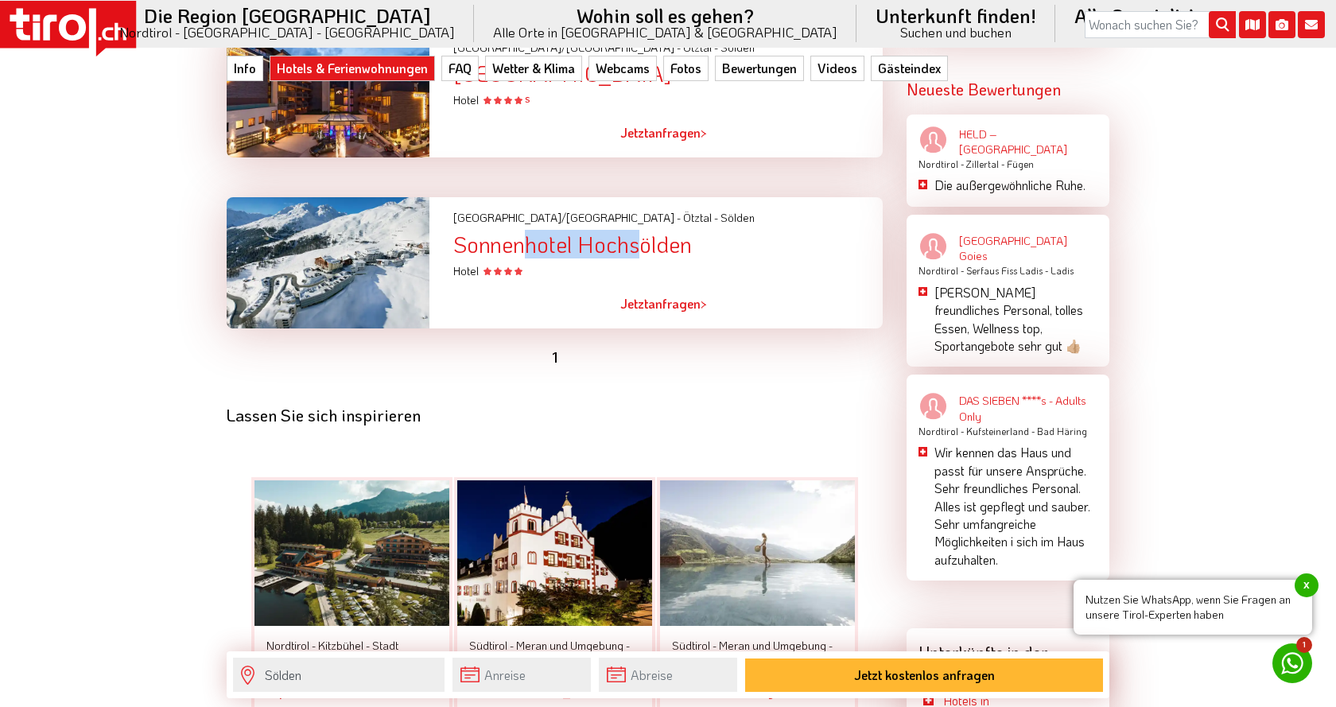
drag, startPoint x: 512, startPoint y: 238, endPoint x: 632, endPoint y: 237, distance: 120.1
click at [632, 237] on div "Sonnenhotel Hochsölden" at bounding box center [667, 244] width 429 height 25
click at [611, 279] on div "Jetzt anfragen >" at bounding box center [667, 303] width 453 height 49
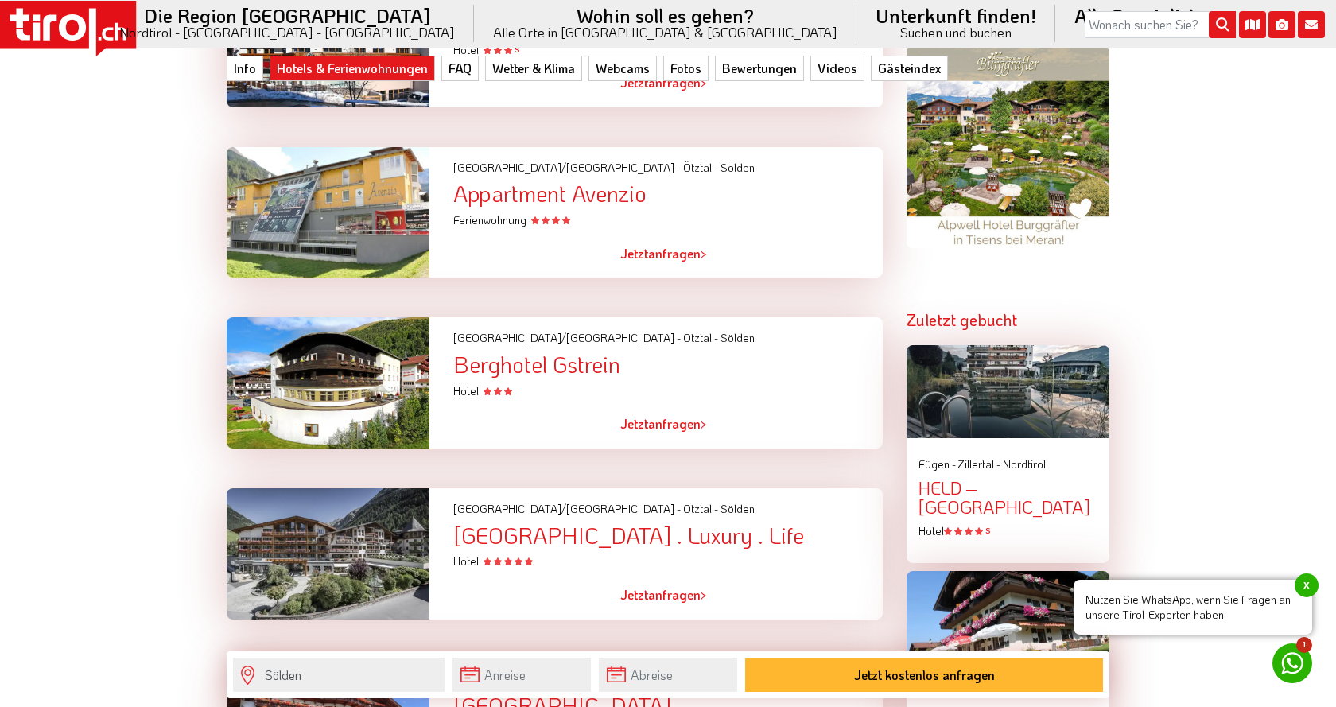
scroll to position [1217, 0]
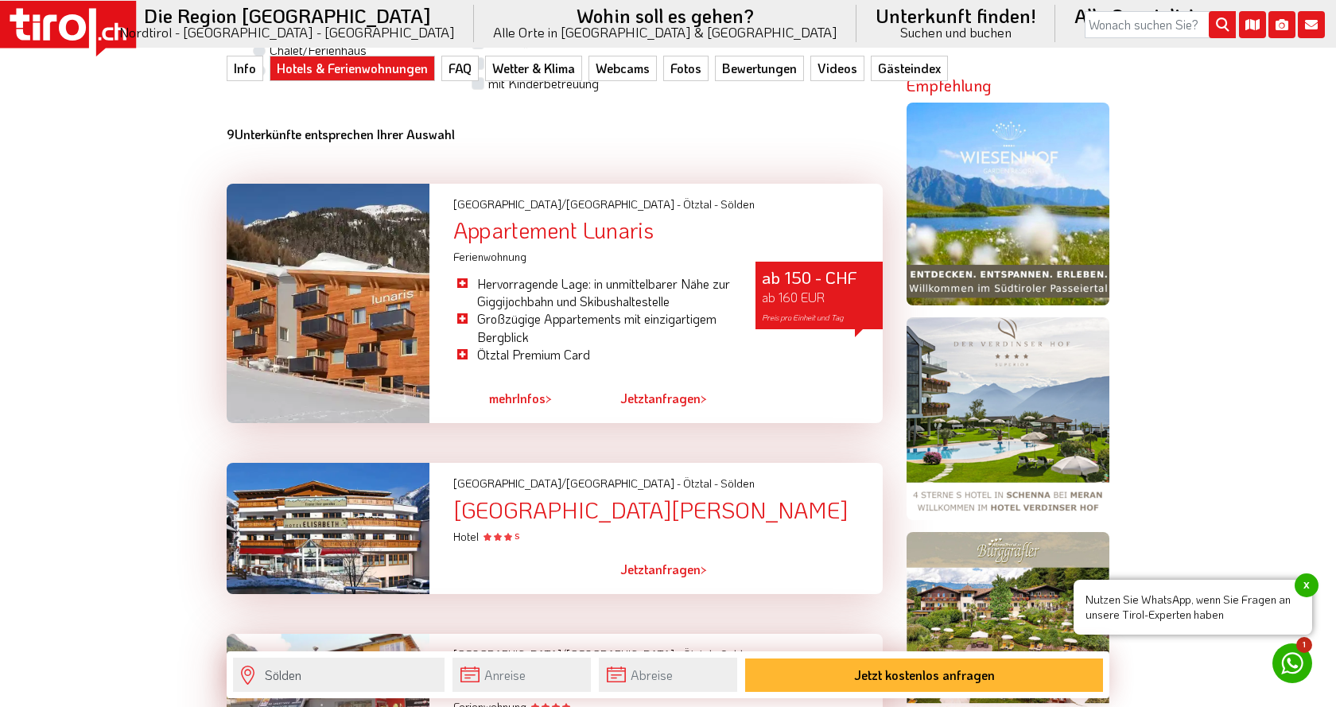
drag, startPoint x: 351, startPoint y: 503, endPoint x: 380, endPoint y: 502, distance: 29.5
click at [351, 502] on div at bounding box center [328, 528] width 227 height 131
click at [387, 499] on div at bounding box center [328, 528] width 227 height 131
click at [407, 185] on div at bounding box center [328, 304] width 203 height 240
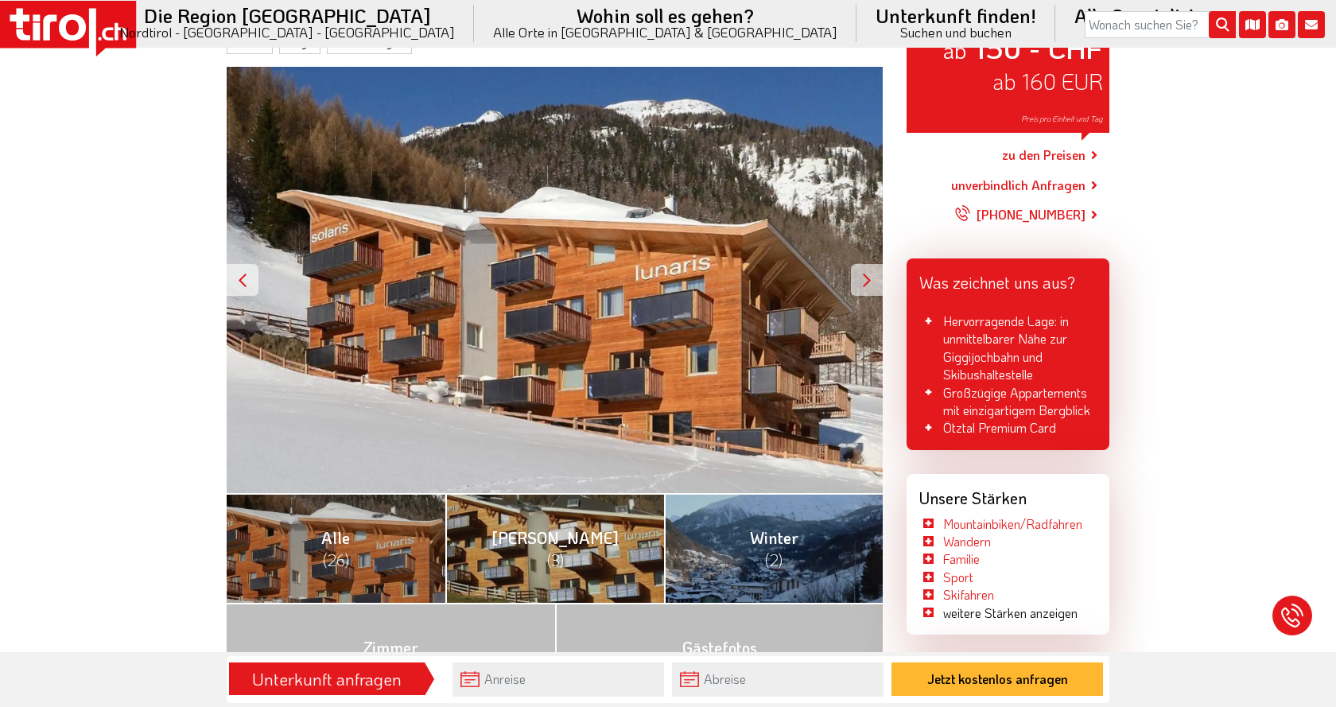
scroll to position [406, 0]
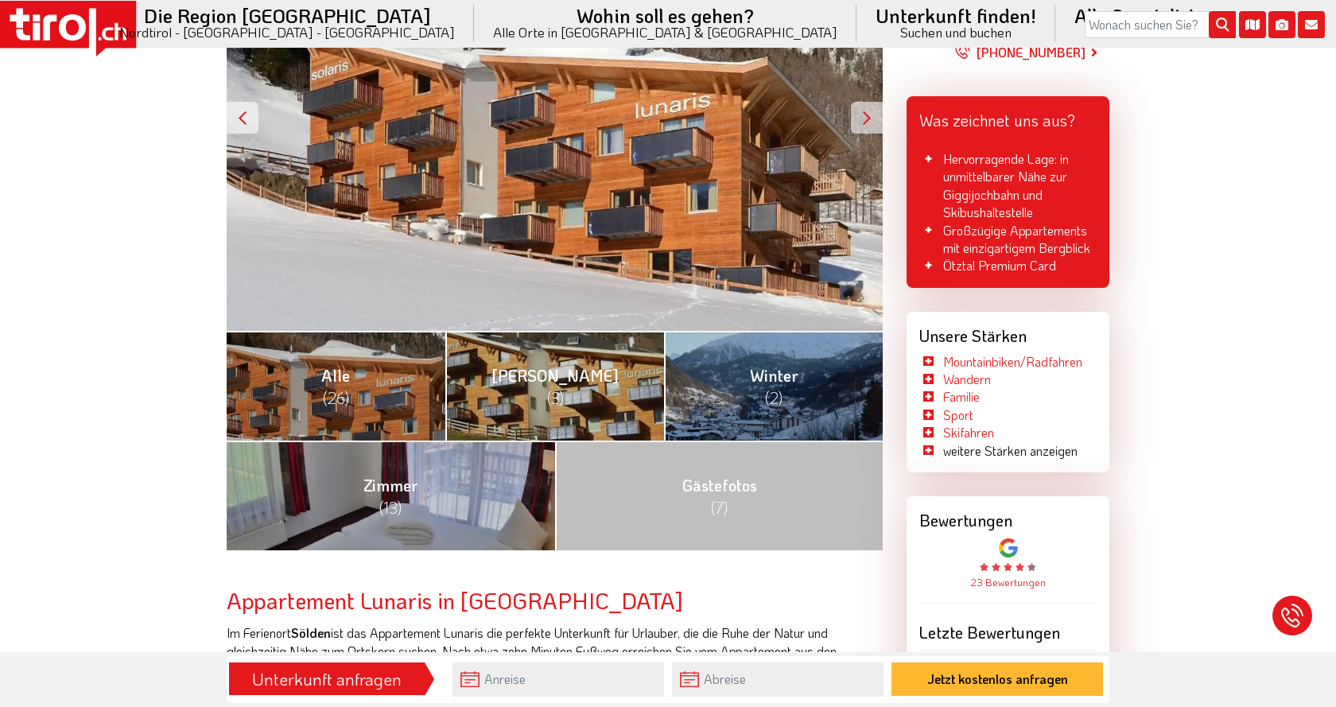
click at [349, 183] on div "ab 150 - CHF ab 160 EUR Preis pro Einheit und Tag" at bounding box center [555, 118] width 656 height 426
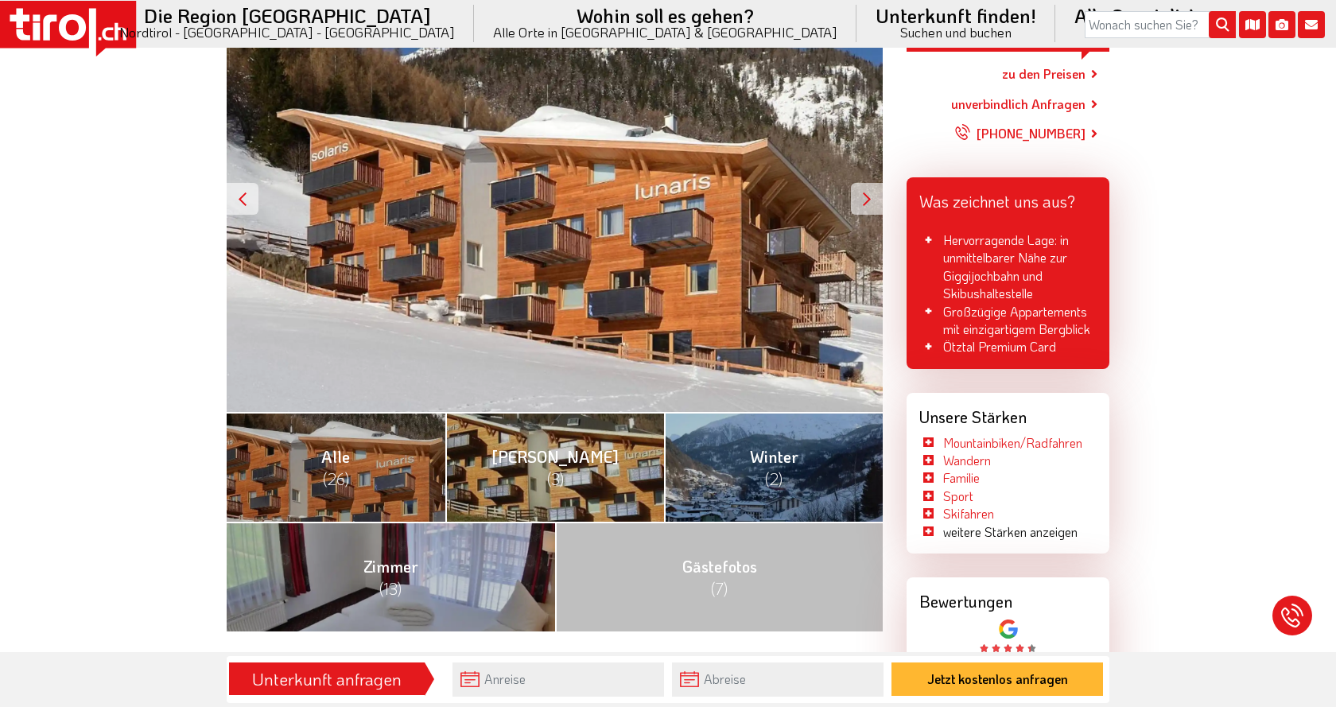
scroll to position [243, 0]
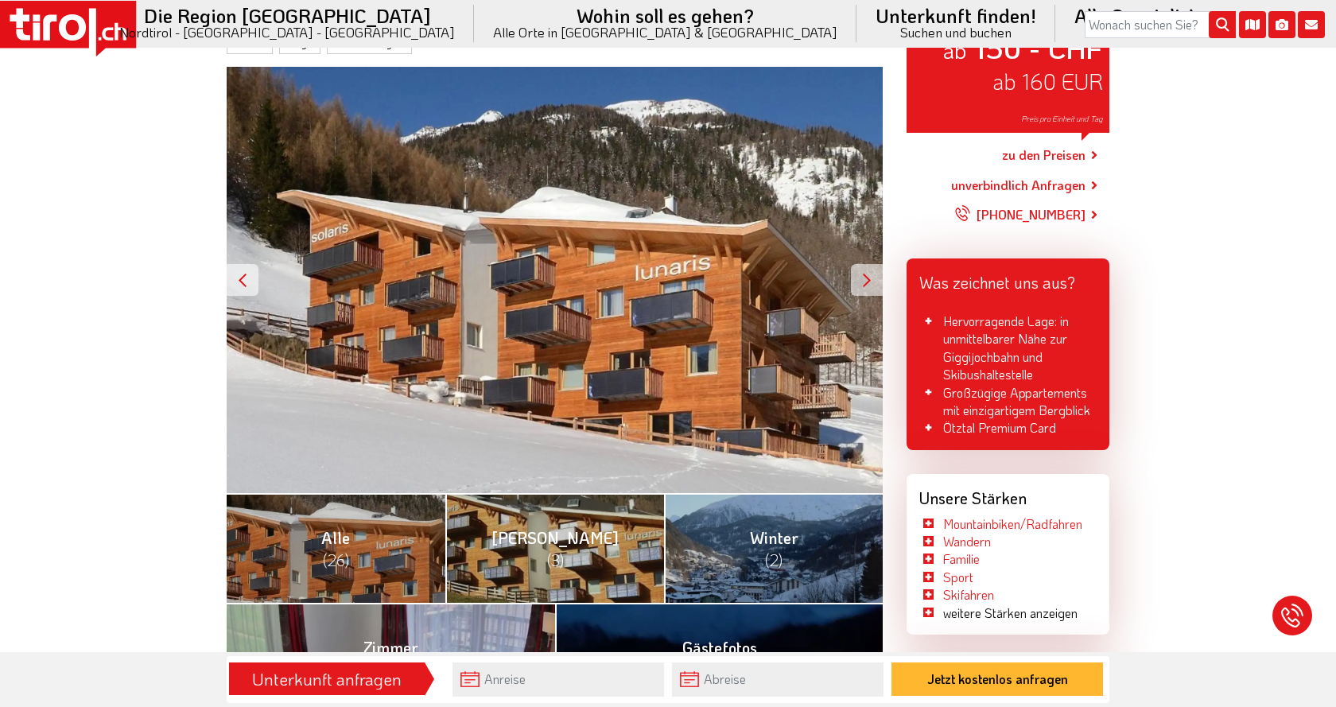
click at [868, 281] on div at bounding box center [867, 280] width 32 height 32
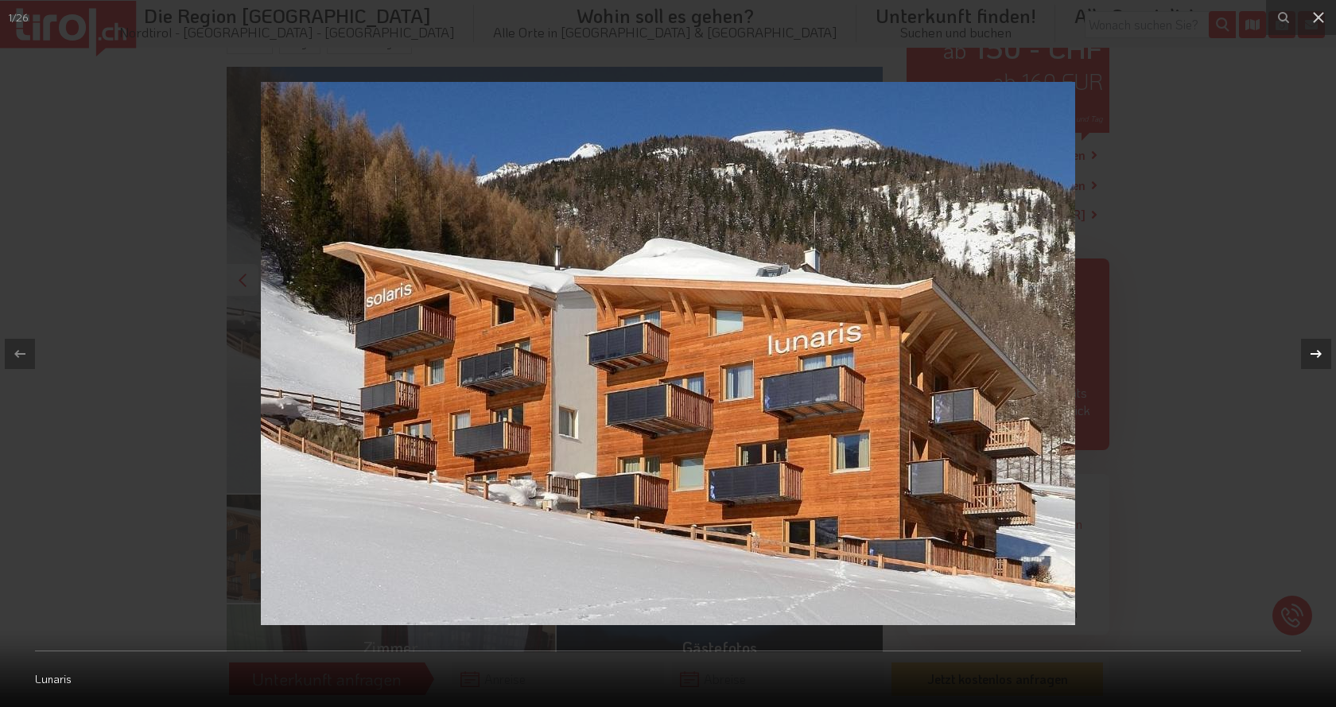
click at [1330, 355] on div at bounding box center [1316, 354] width 30 height 30
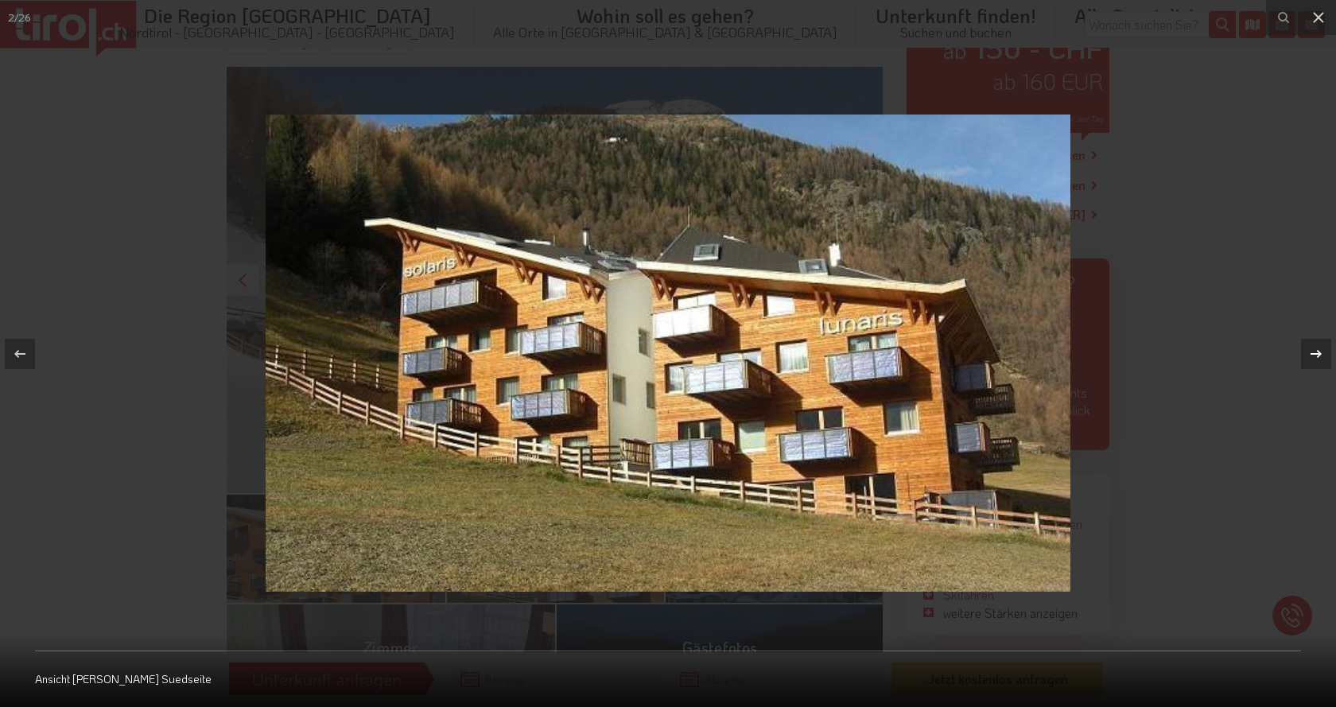
click at [1322, 355] on icon at bounding box center [1315, 353] width 19 height 19
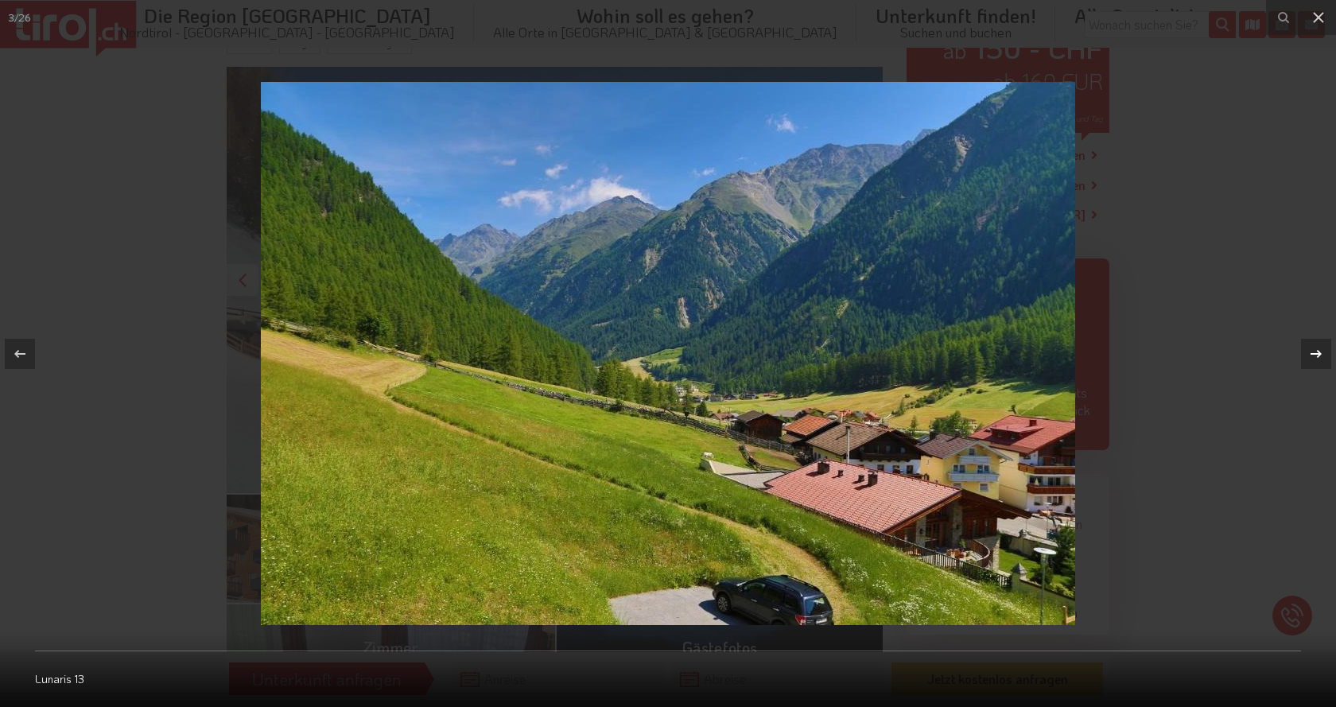
click at [1321, 355] on icon at bounding box center [1315, 353] width 11 height 8
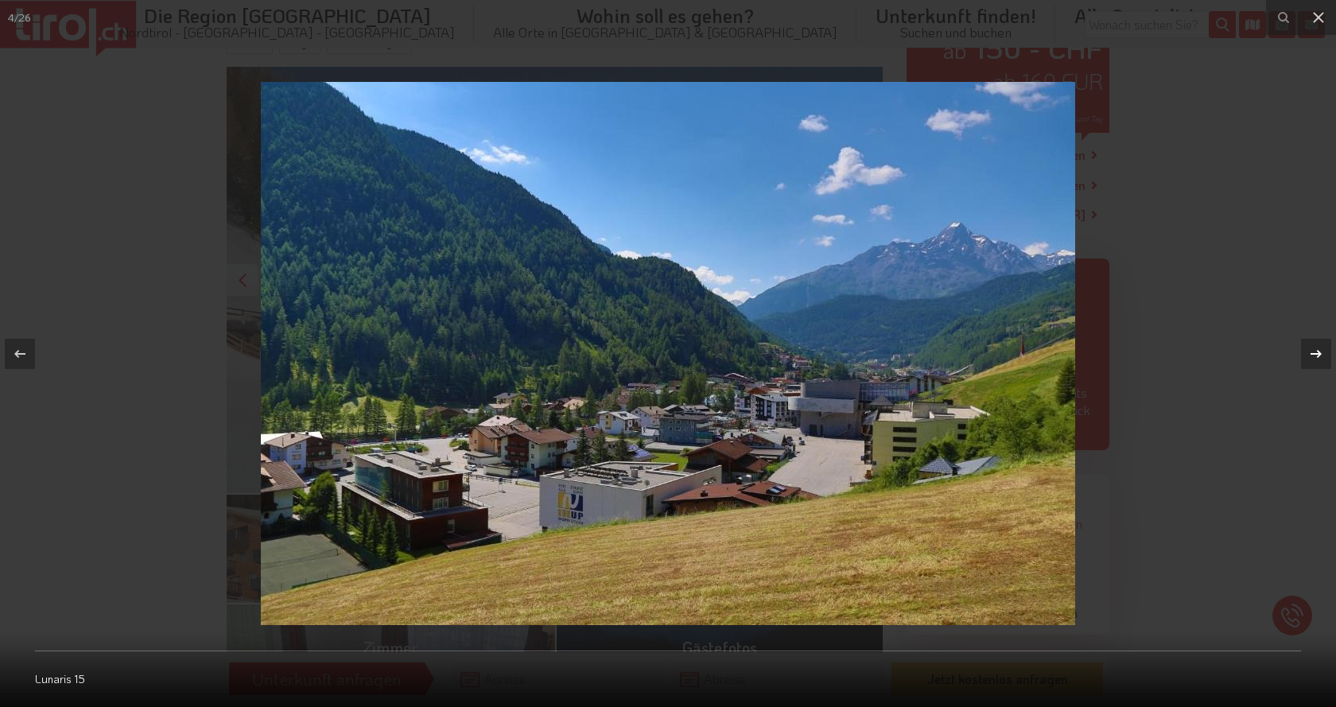
click at [1314, 353] on icon at bounding box center [1315, 353] width 19 height 19
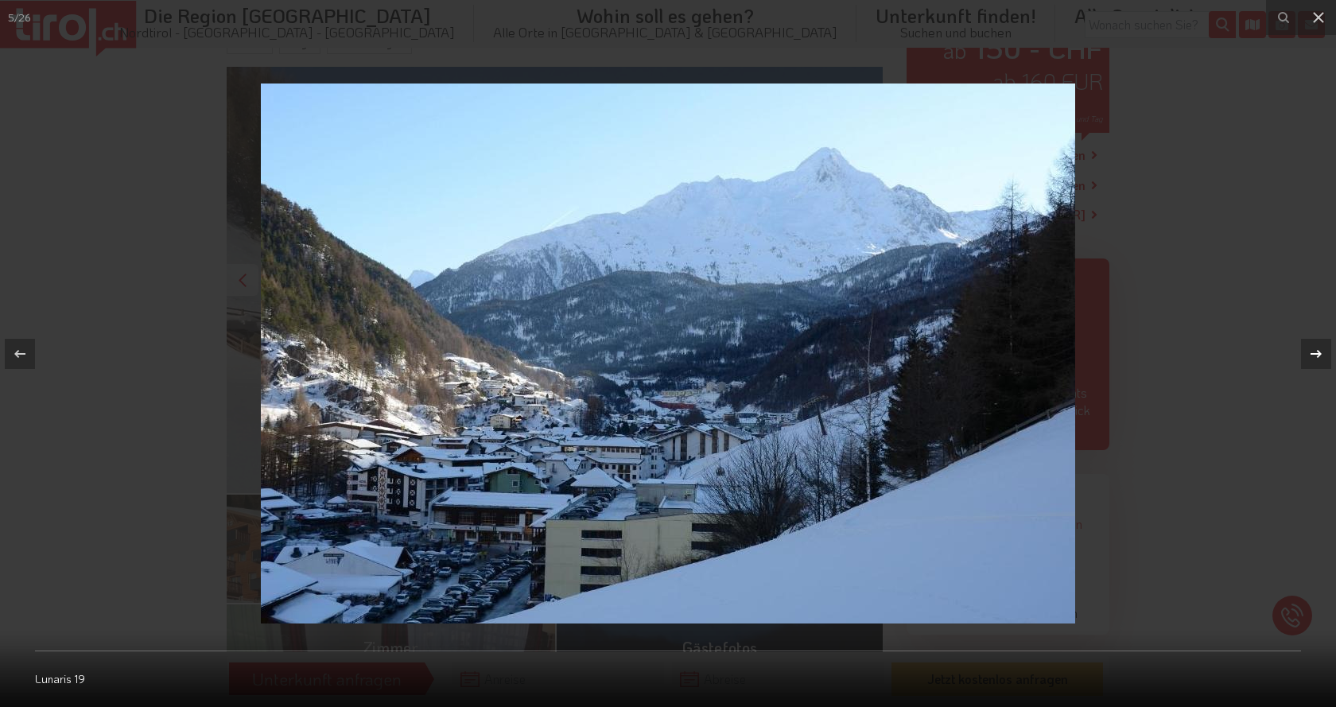
click at [1321, 347] on icon at bounding box center [1315, 353] width 19 height 19
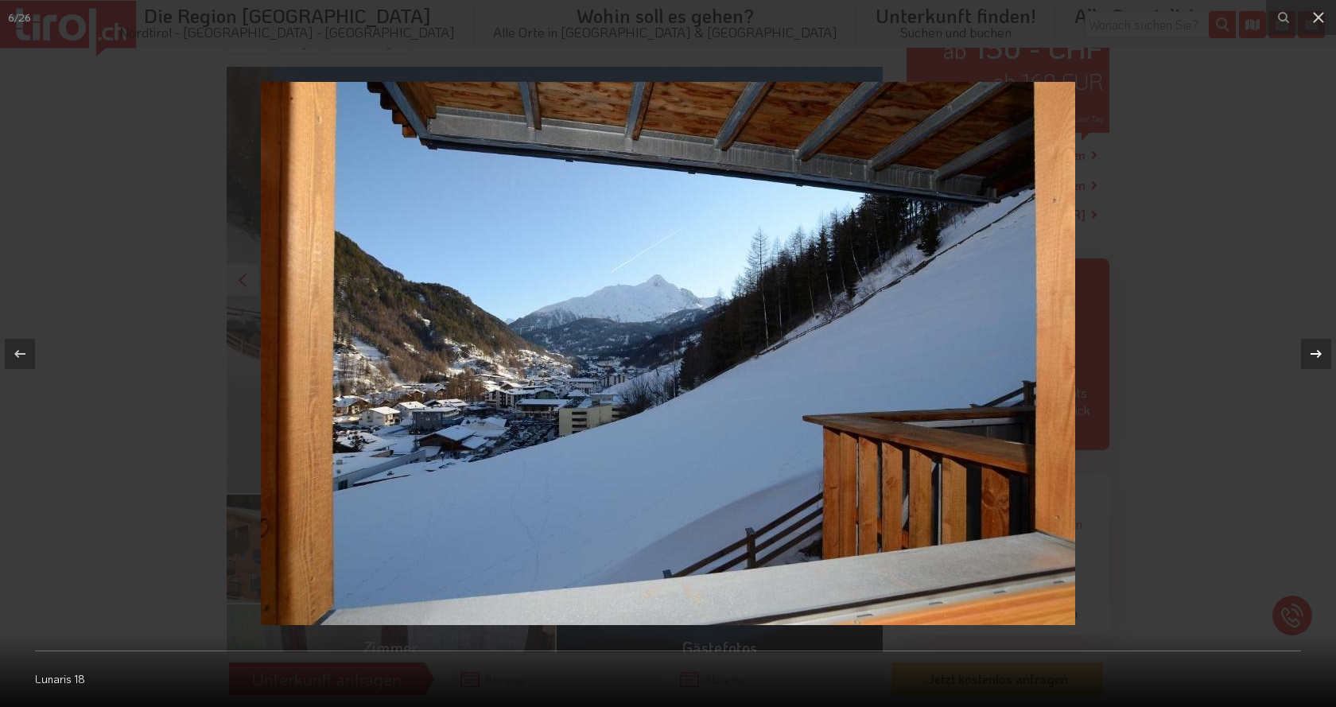
click at [1321, 347] on icon at bounding box center [1315, 353] width 19 height 19
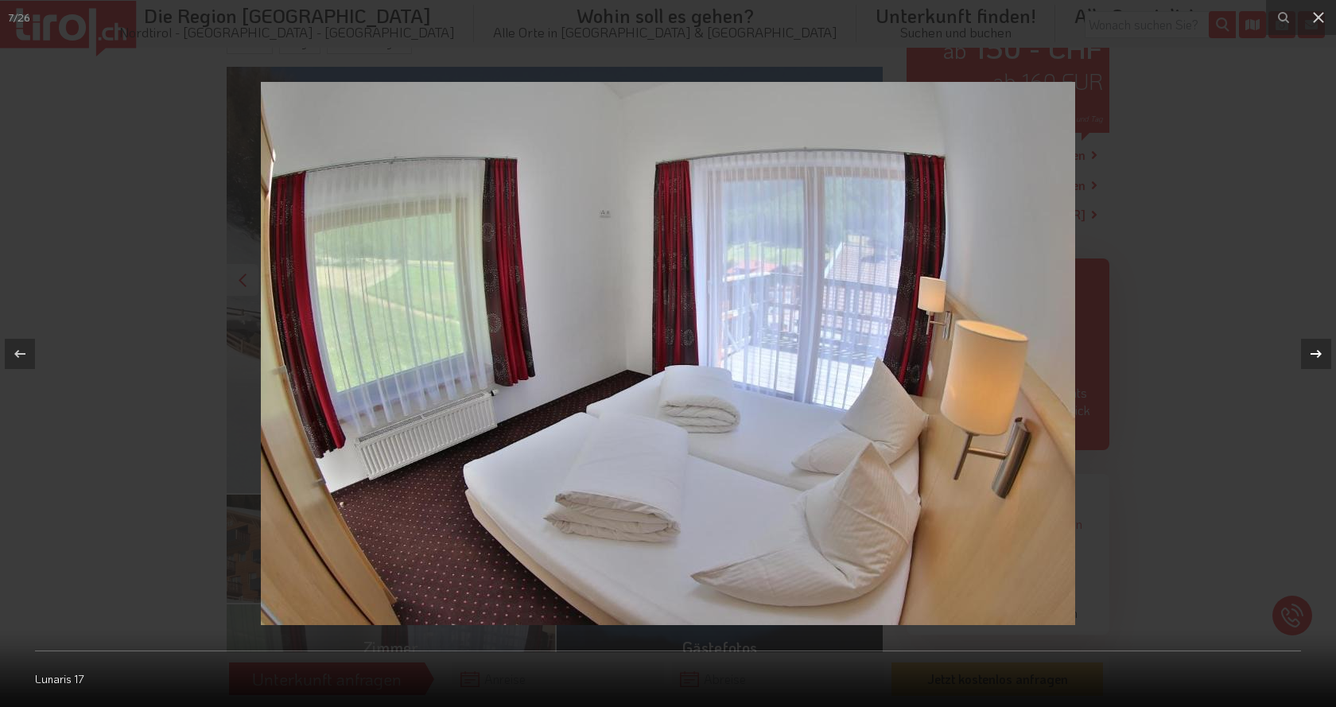
click at [1321, 347] on icon at bounding box center [1315, 353] width 19 height 19
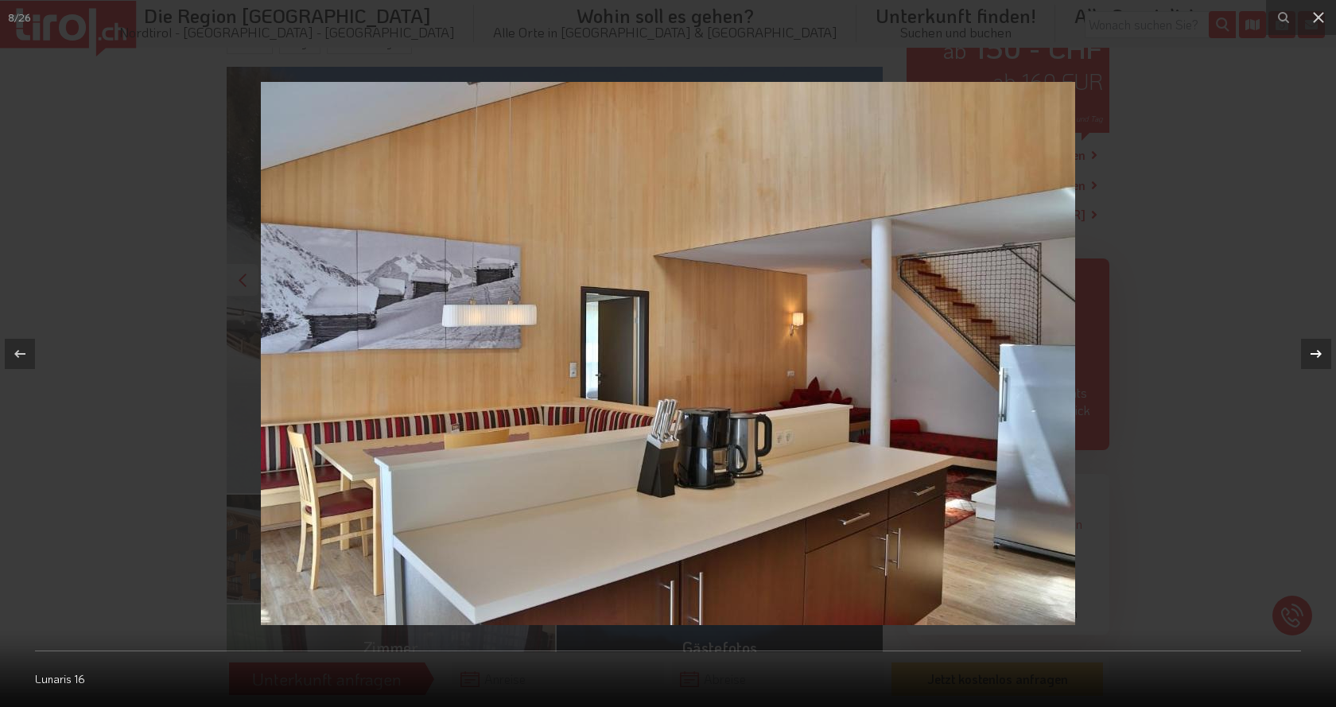
click at [1322, 352] on icon at bounding box center [1315, 353] width 19 height 19
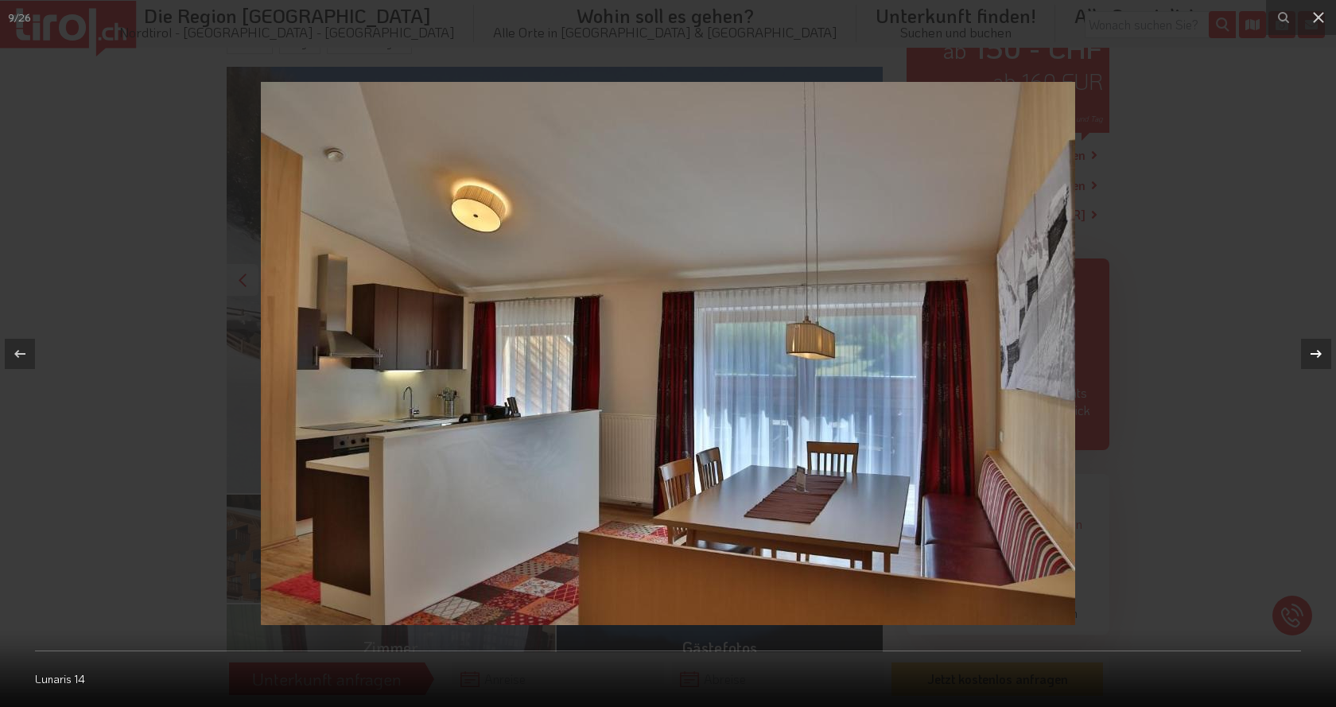
click at [1322, 352] on icon at bounding box center [1315, 353] width 19 height 19
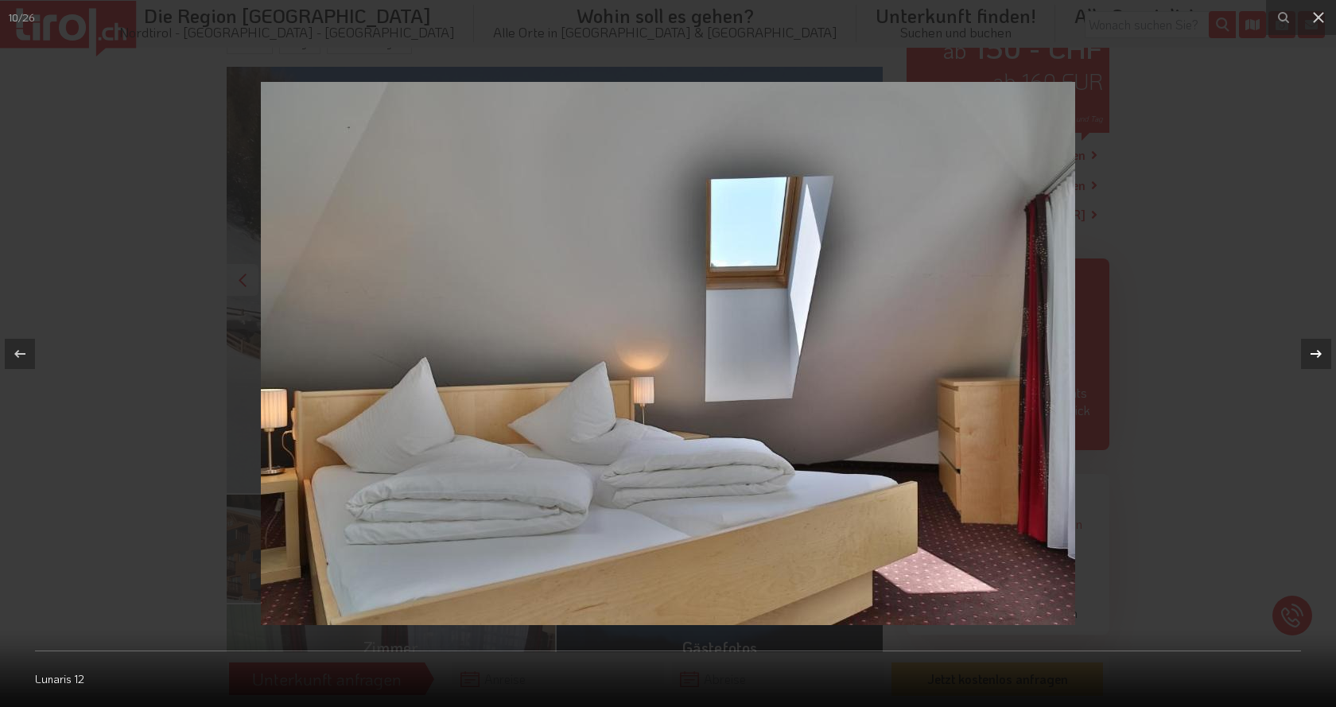
click at [1322, 352] on icon at bounding box center [1315, 353] width 19 height 19
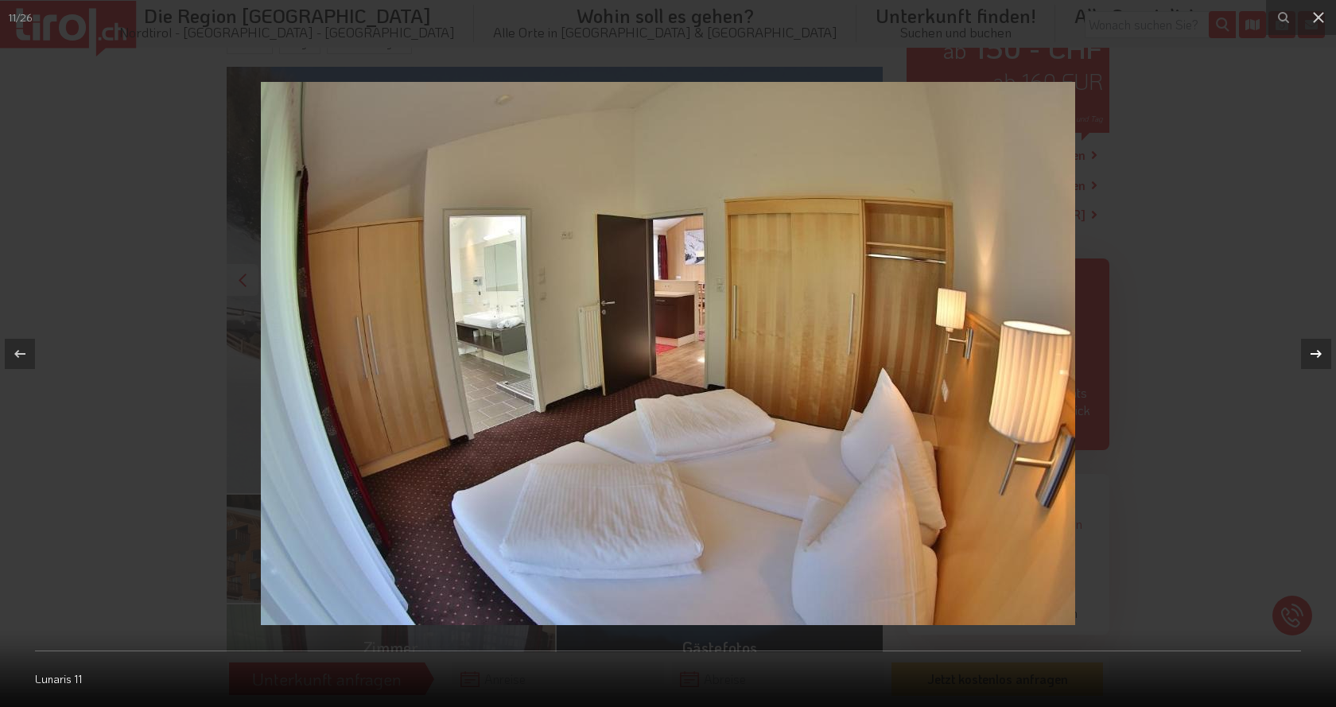
click at [1322, 352] on icon at bounding box center [1315, 353] width 19 height 19
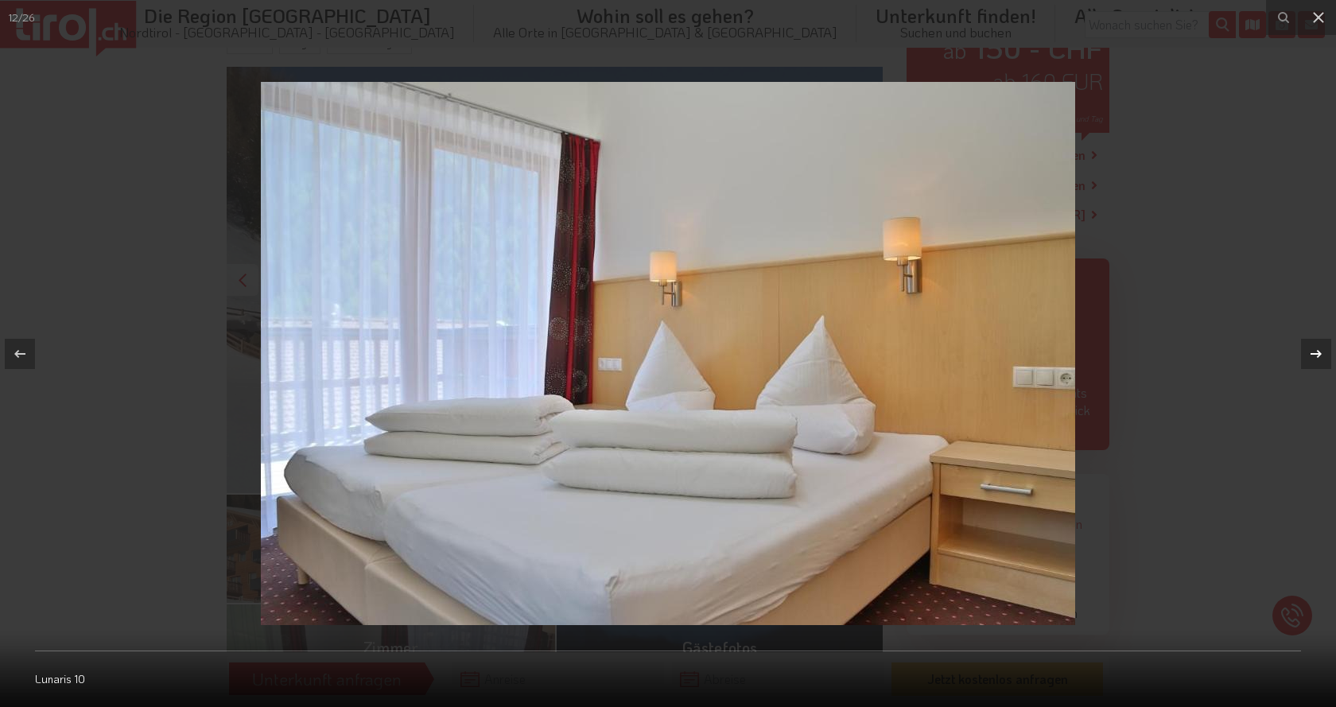
click at [1322, 352] on icon at bounding box center [1315, 353] width 19 height 19
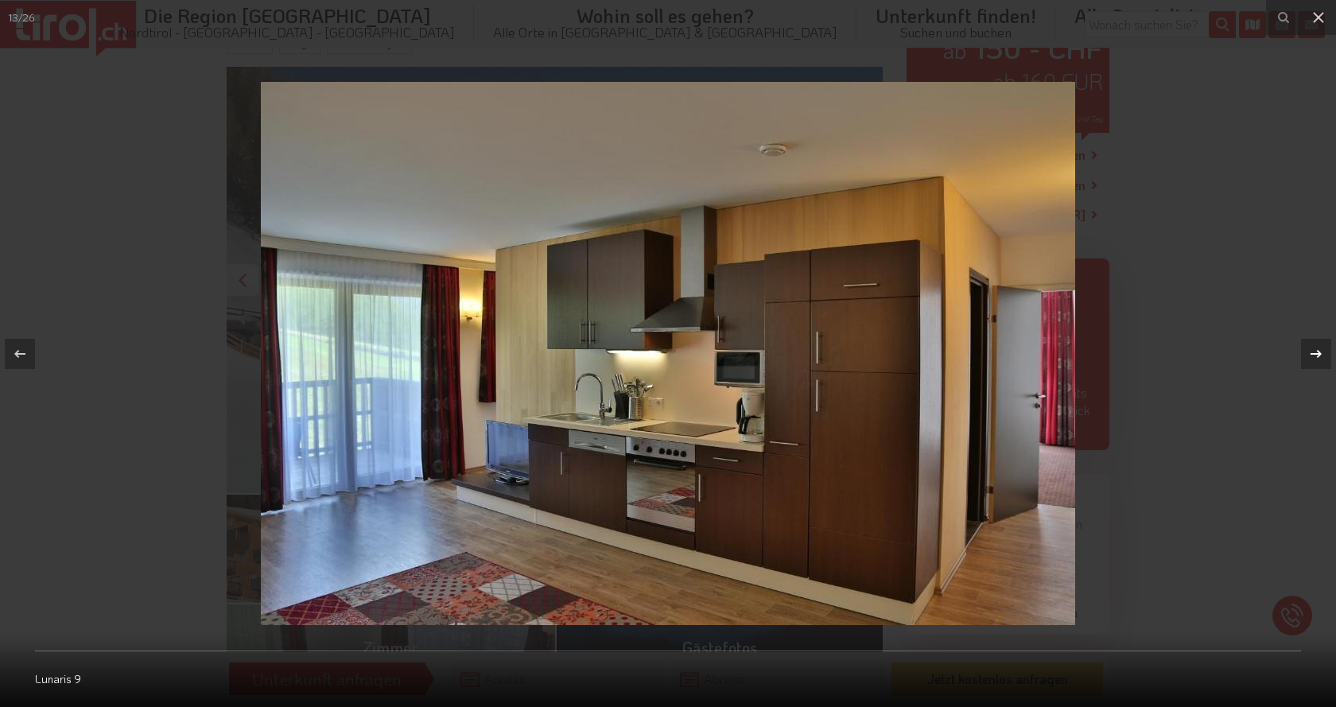
click at [1322, 352] on icon at bounding box center [1315, 353] width 19 height 19
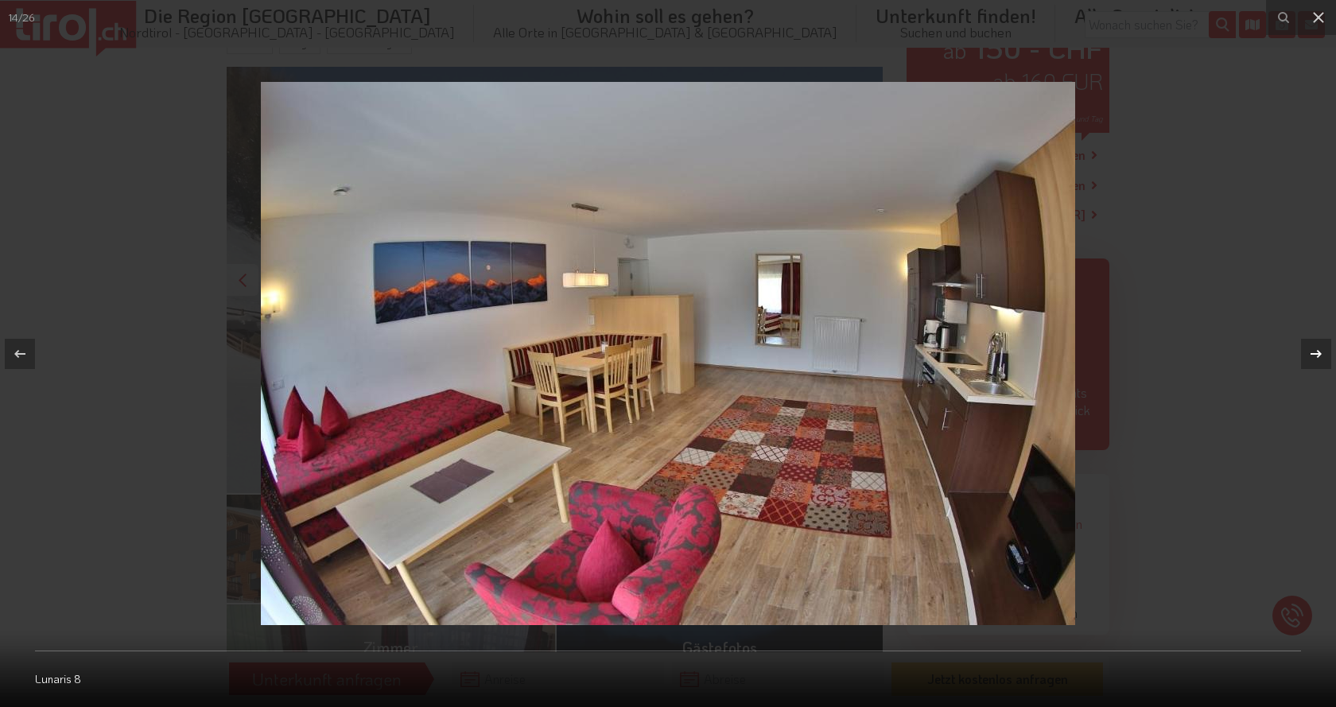
click at [1322, 352] on icon at bounding box center [1315, 353] width 19 height 19
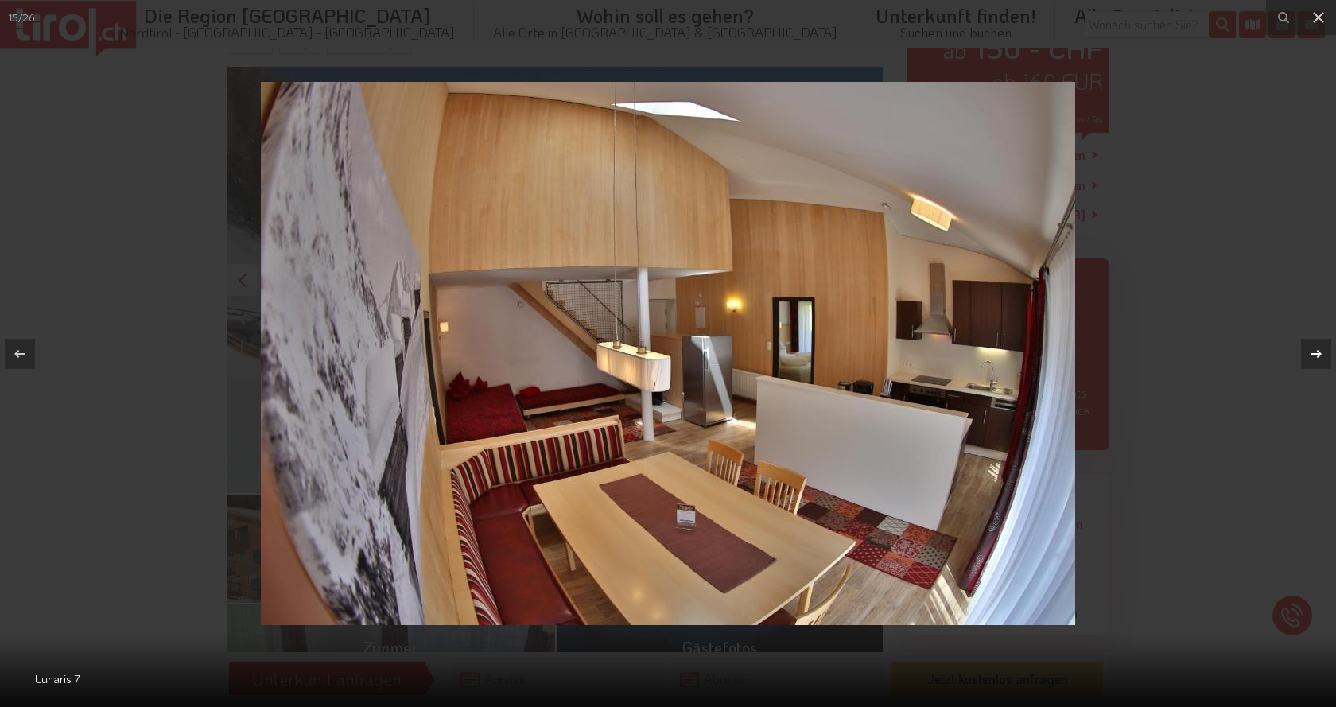
click at [1322, 352] on icon at bounding box center [1315, 353] width 19 height 19
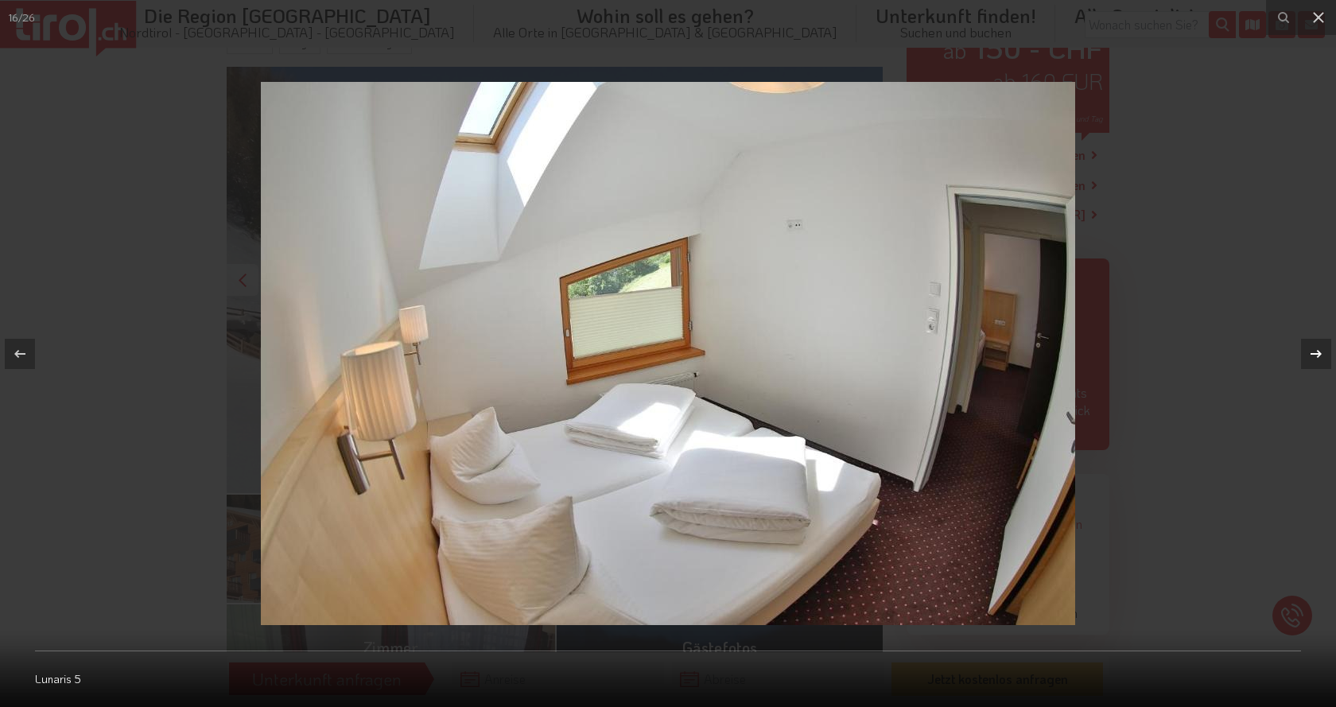
click at [1322, 352] on icon at bounding box center [1315, 353] width 19 height 19
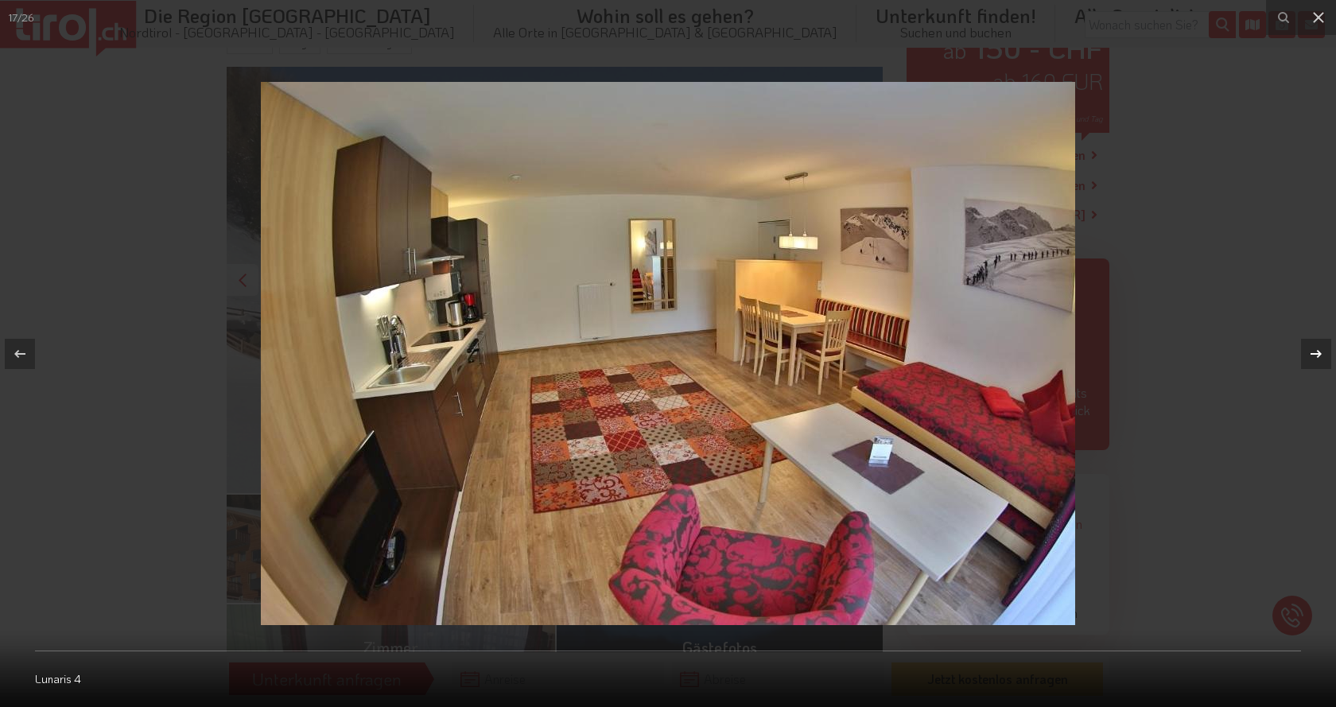
click at [1322, 352] on icon at bounding box center [1315, 353] width 19 height 19
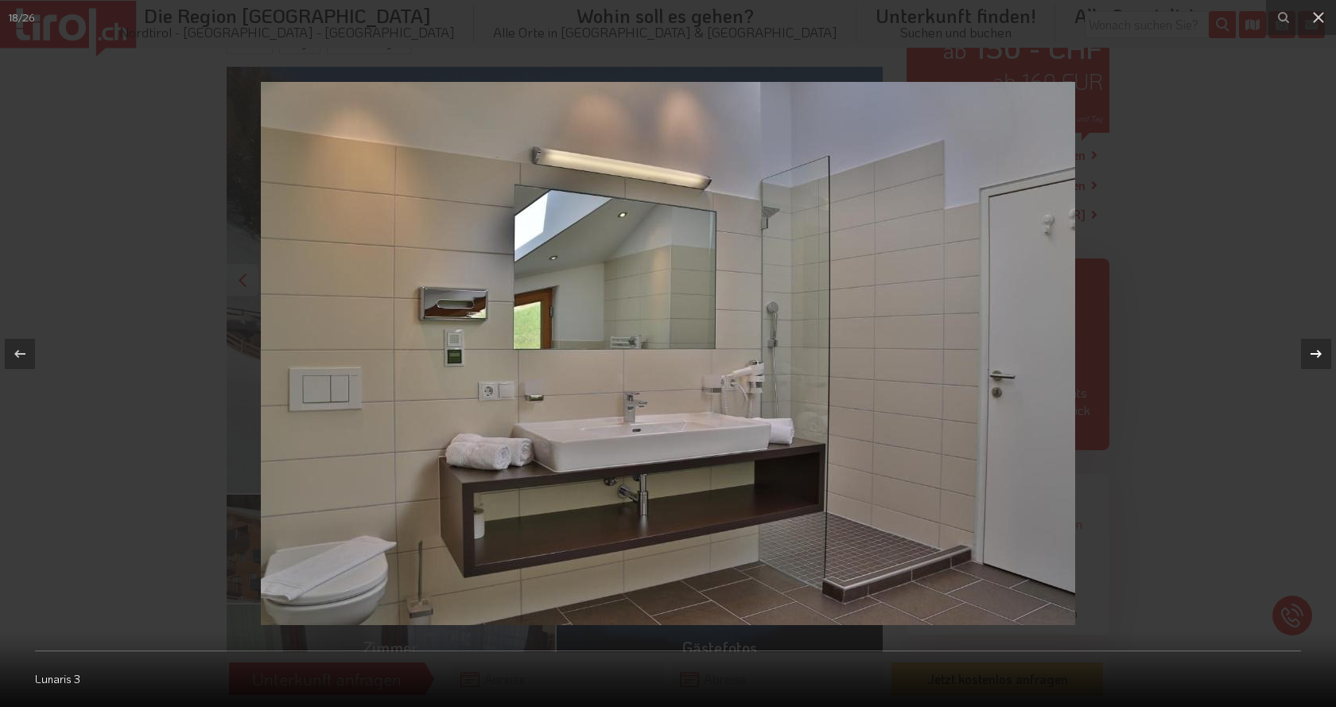
click at [1322, 352] on icon at bounding box center [1315, 353] width 19 height 19
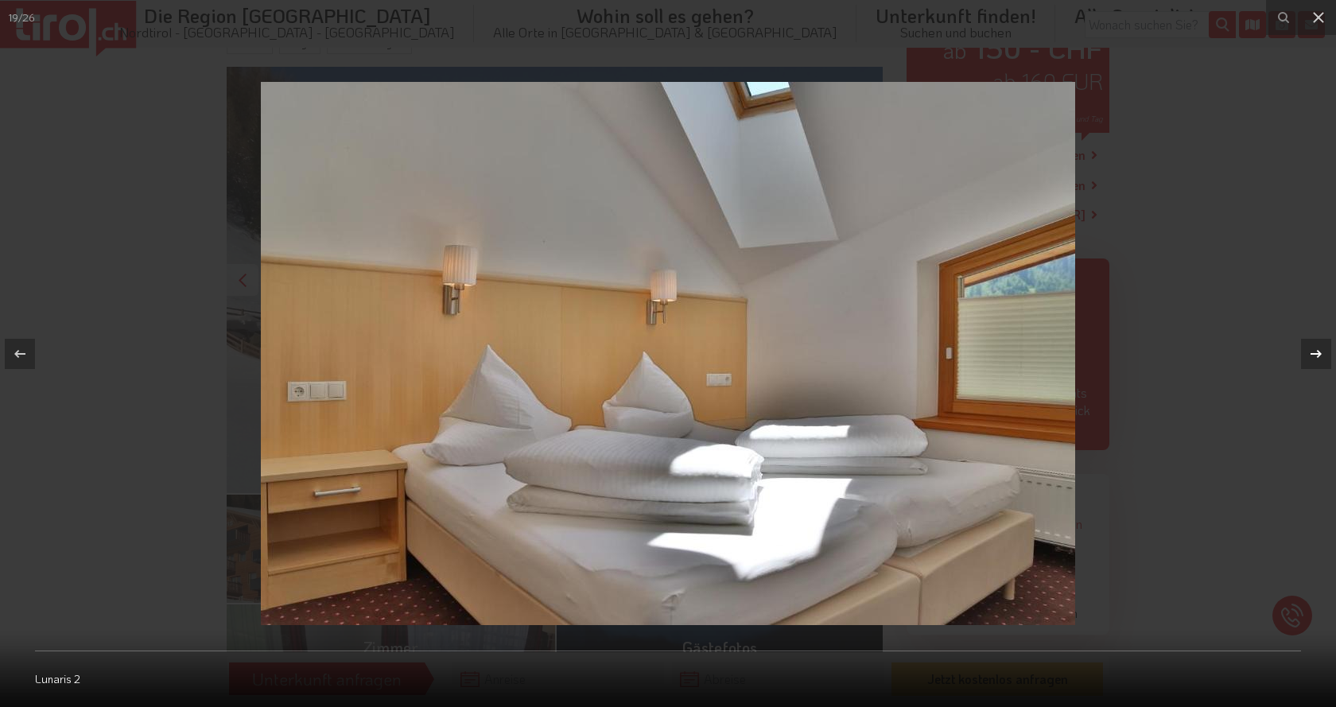
click at [1322, 352] on icon at bounding box center [1315, 353] width 19 height 19
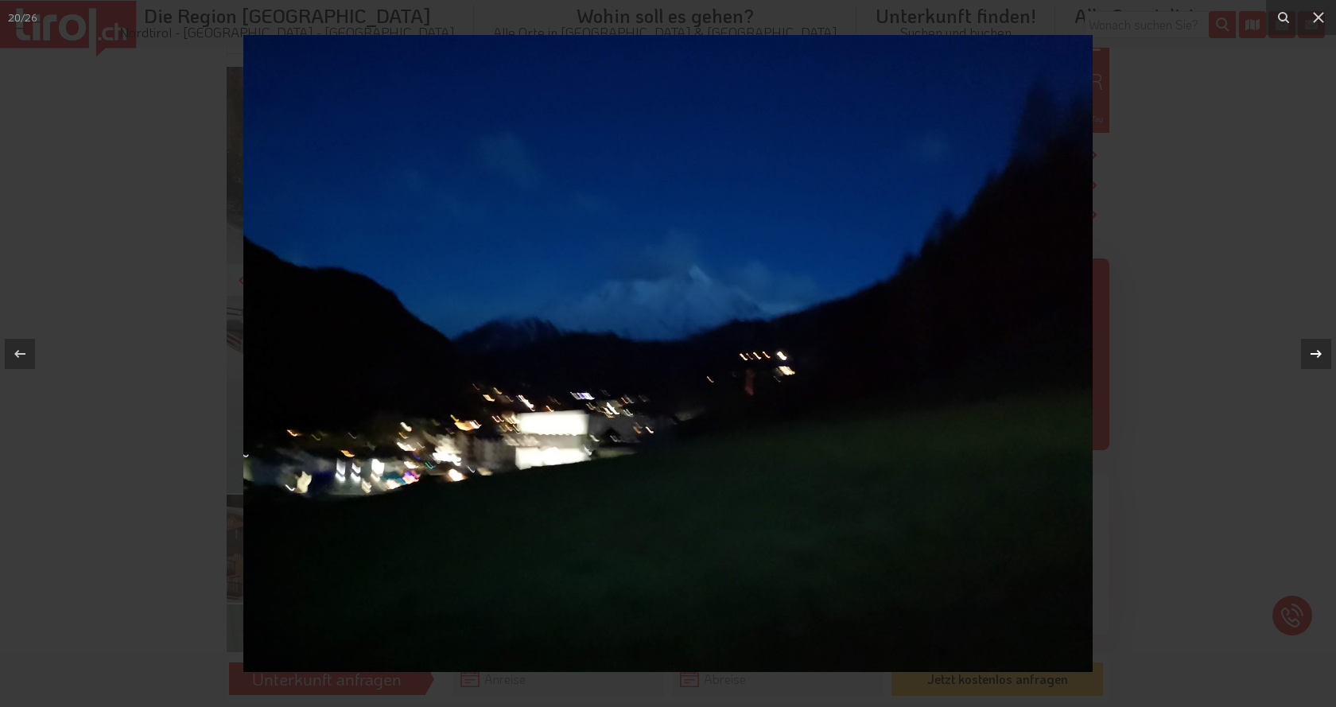
click at [1322, 352] on icon at bounding box center [1315, 353] width 19 height 19
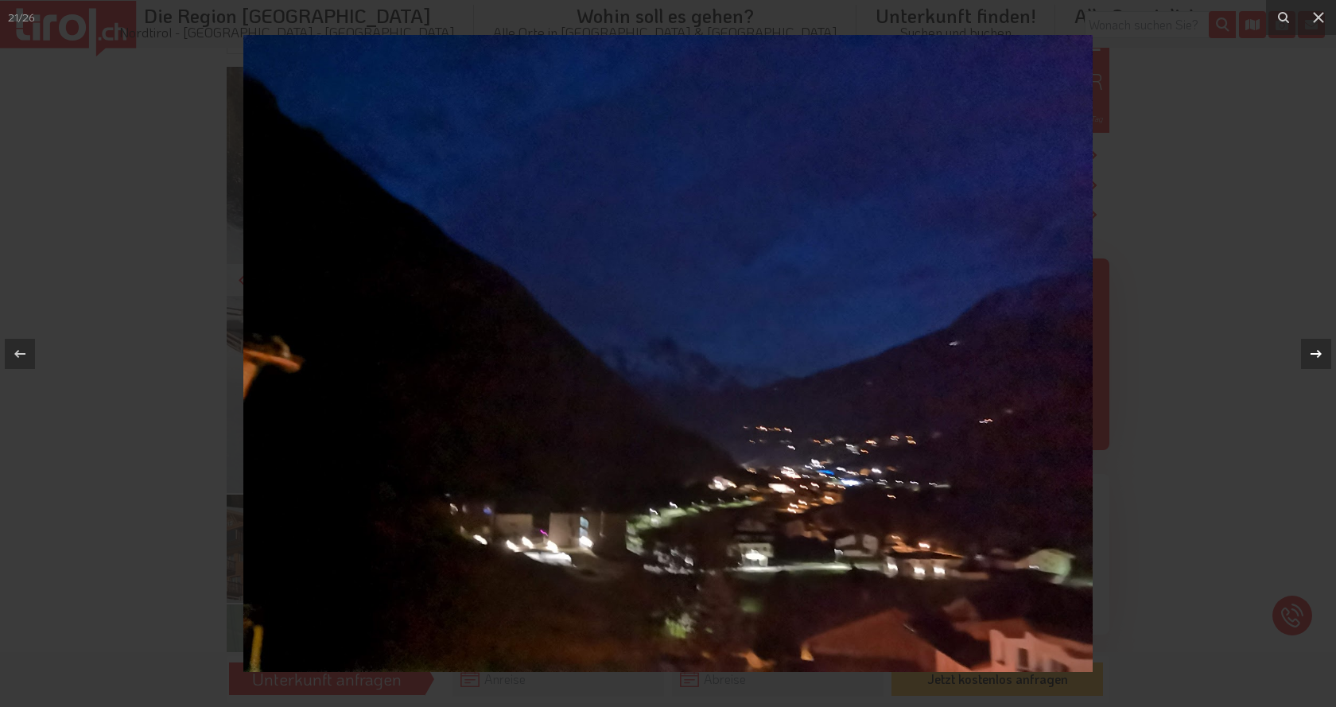
click at [1322, 352] on icon at bounding box center [1315, 353] width 19 height 19
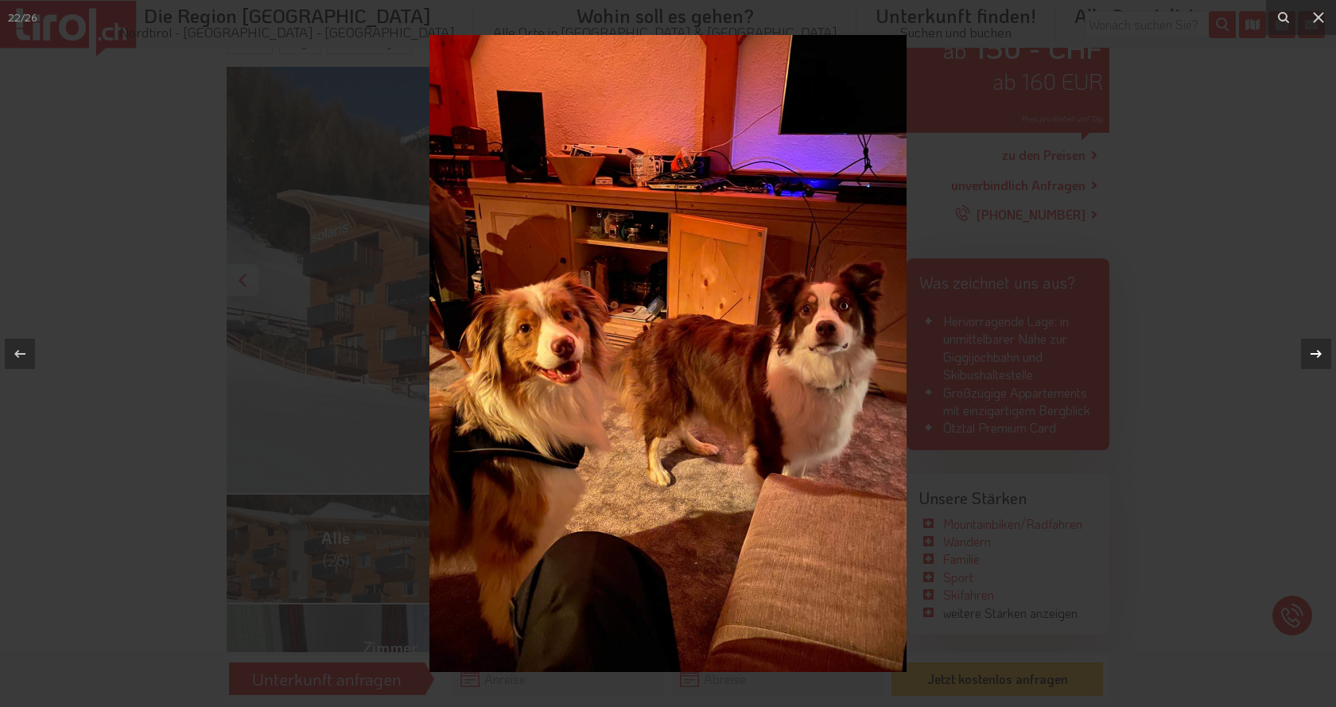
click at [1322, 352] on icon at bounding box center [1315, 353] width 19 height 19
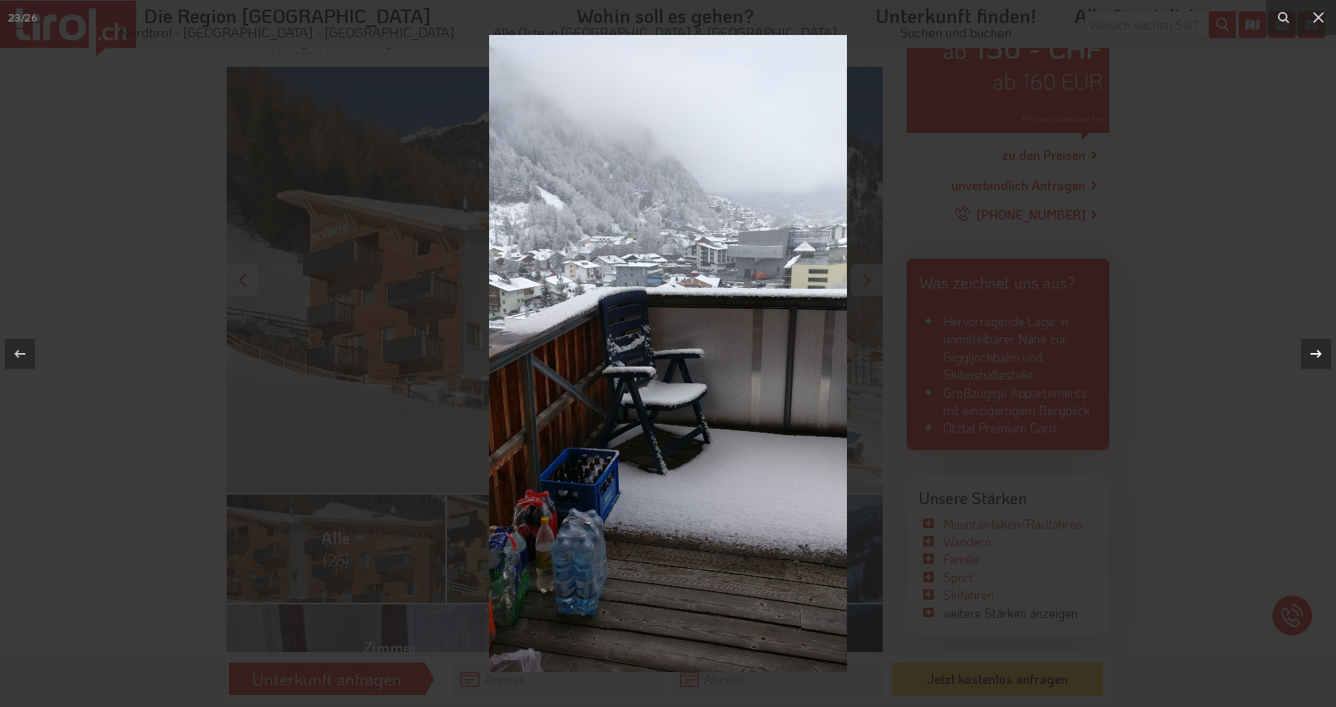
click at [1322, 352] on icon at bounding box center [1315, 353] width 19 height 19
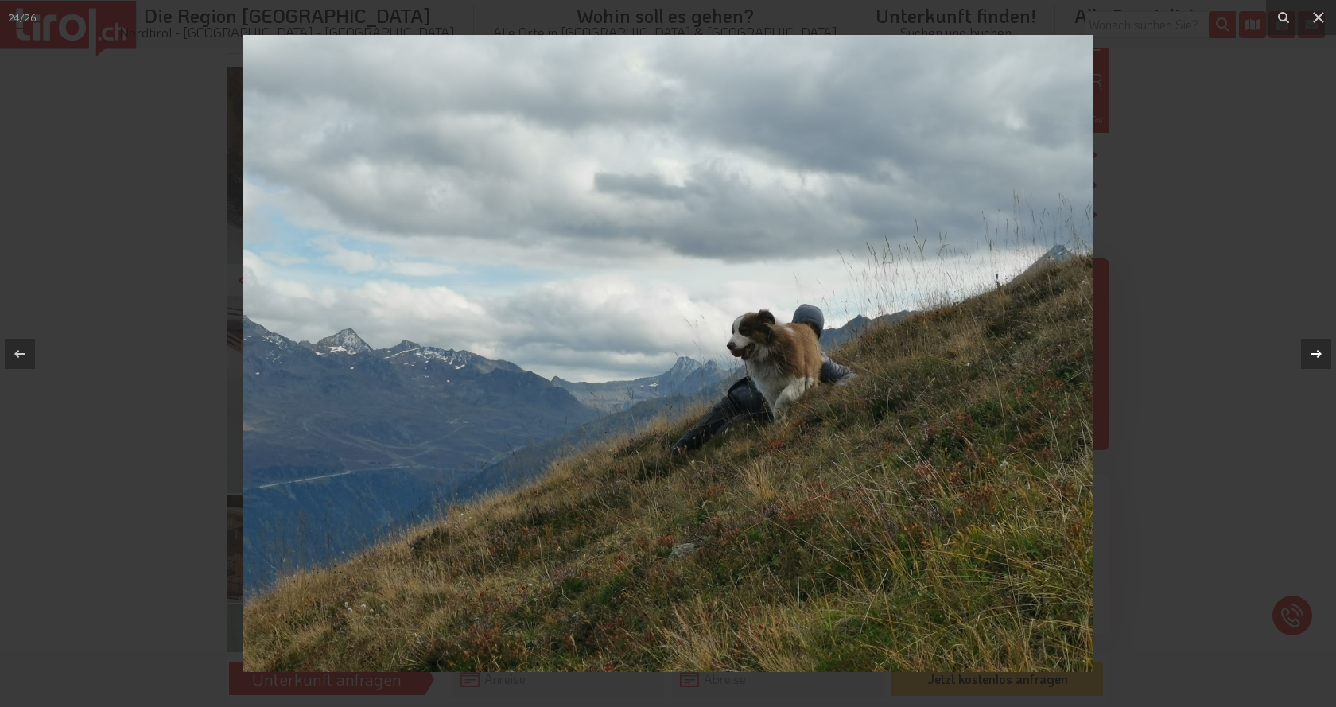
click at [1322, 352] on icon at bounding box center [1315, 353] width 19 height 19
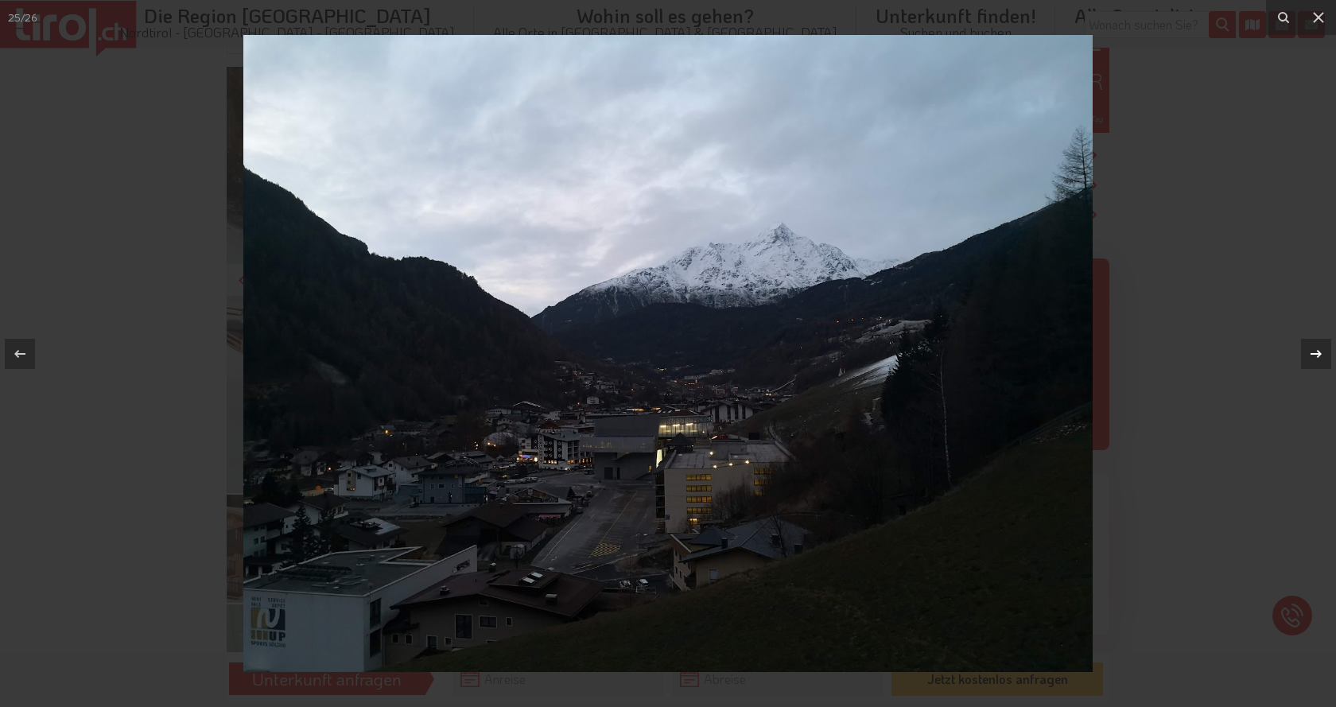
click at [1322, 352] on icon at bounding box center [1315, 353] width 19 height 19
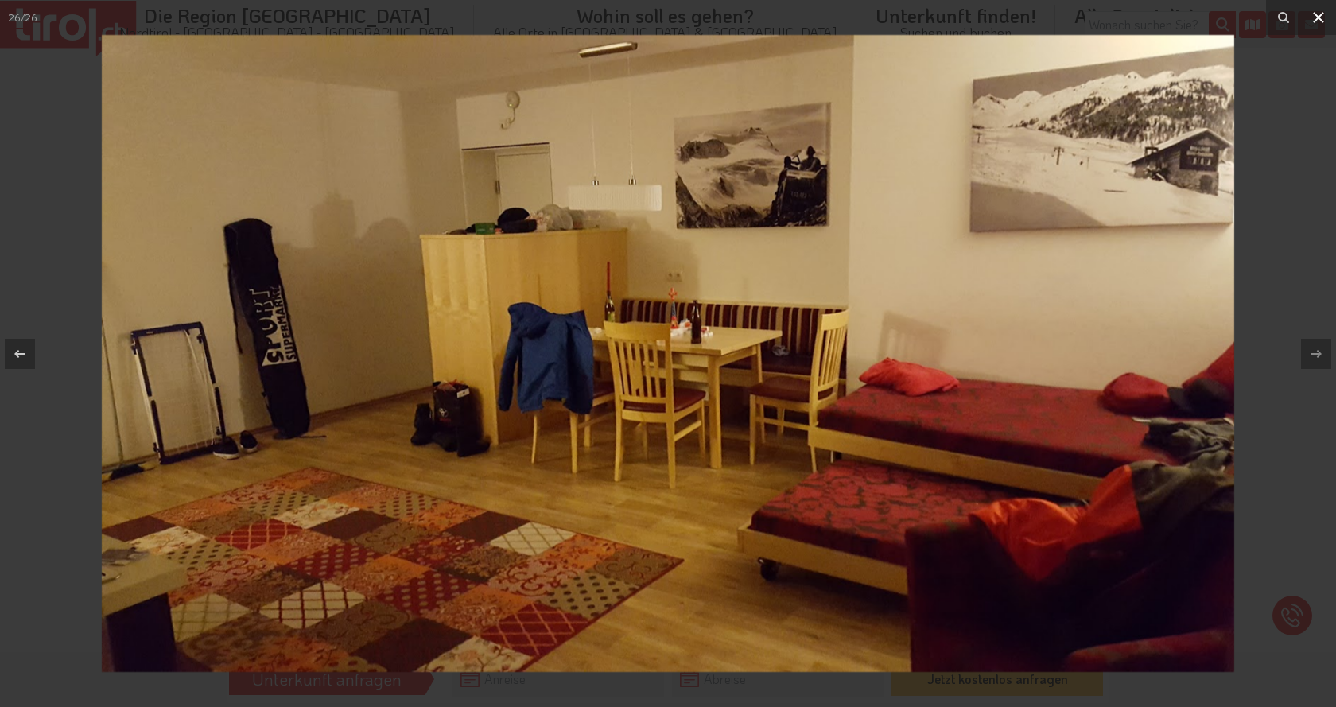
click at [1312, 18] on icon at bounding box center [1318, 17] width 19 height 19
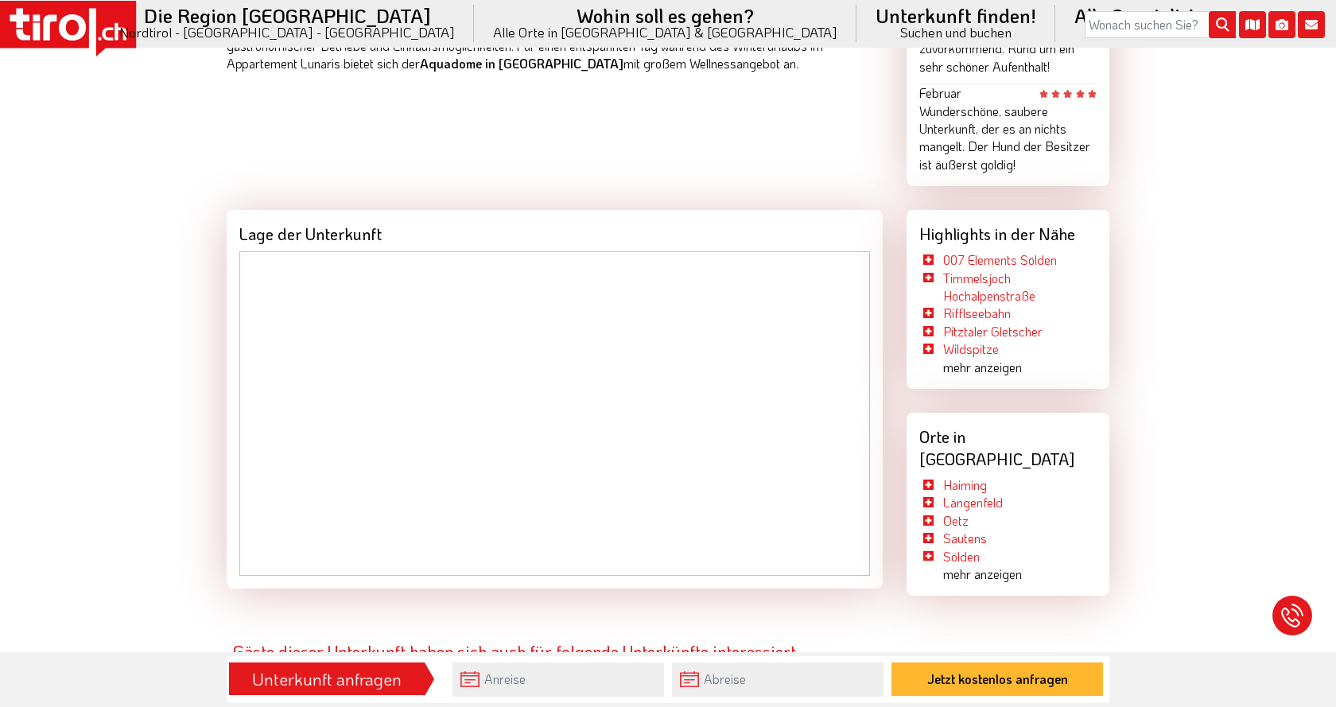
scroll to position [1054, 0]
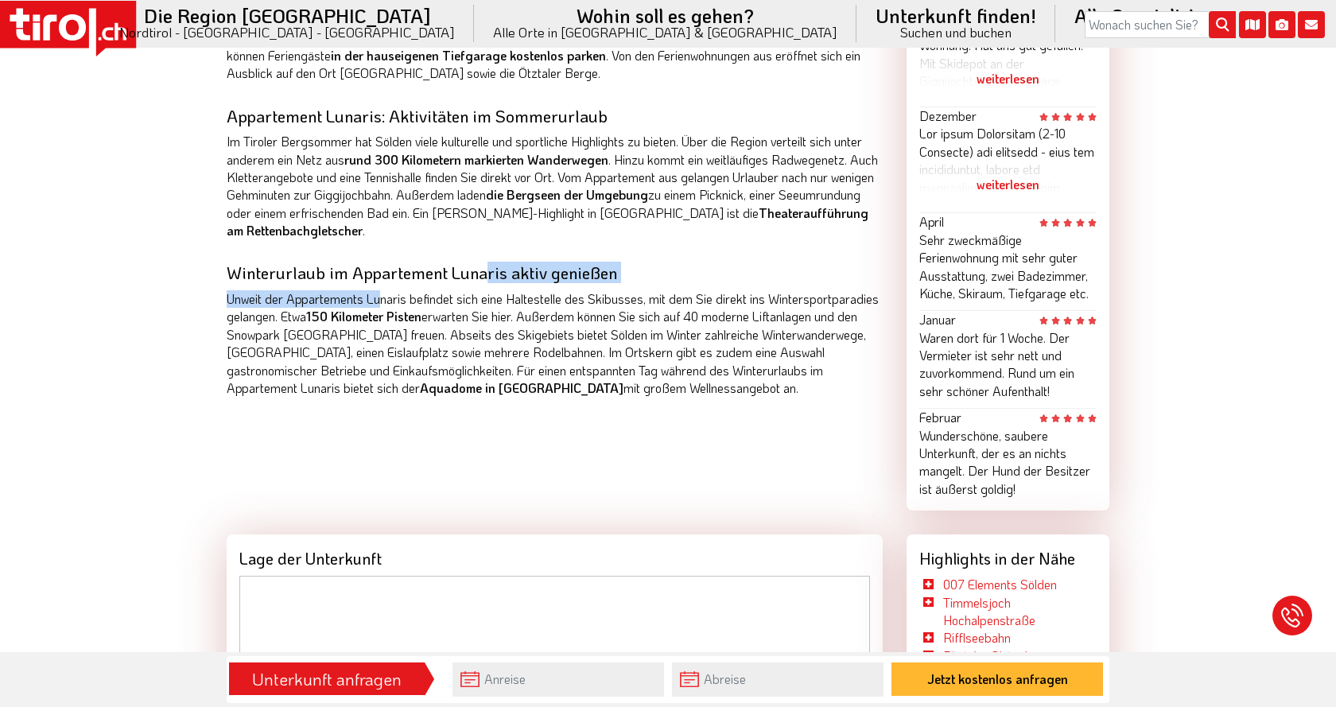
drag, startPoint x: 378, startPoint y: 287, endPoint x: 487, endPoint y: 281, distance: 109.1
click at [487, 281] on div "Appartement Lunaris in Sölden Im Ferienort [GEOGRAPHIC_DATA] ist das Appartemen…" at bounding box center [555, 180] width 656 height 481
click at [453, 300] on p "Unweit der Appartements Lunaris befindet sich eine Haltestelle des Skibusses, m…" at bounding box center [555, 343] width 656 height 107
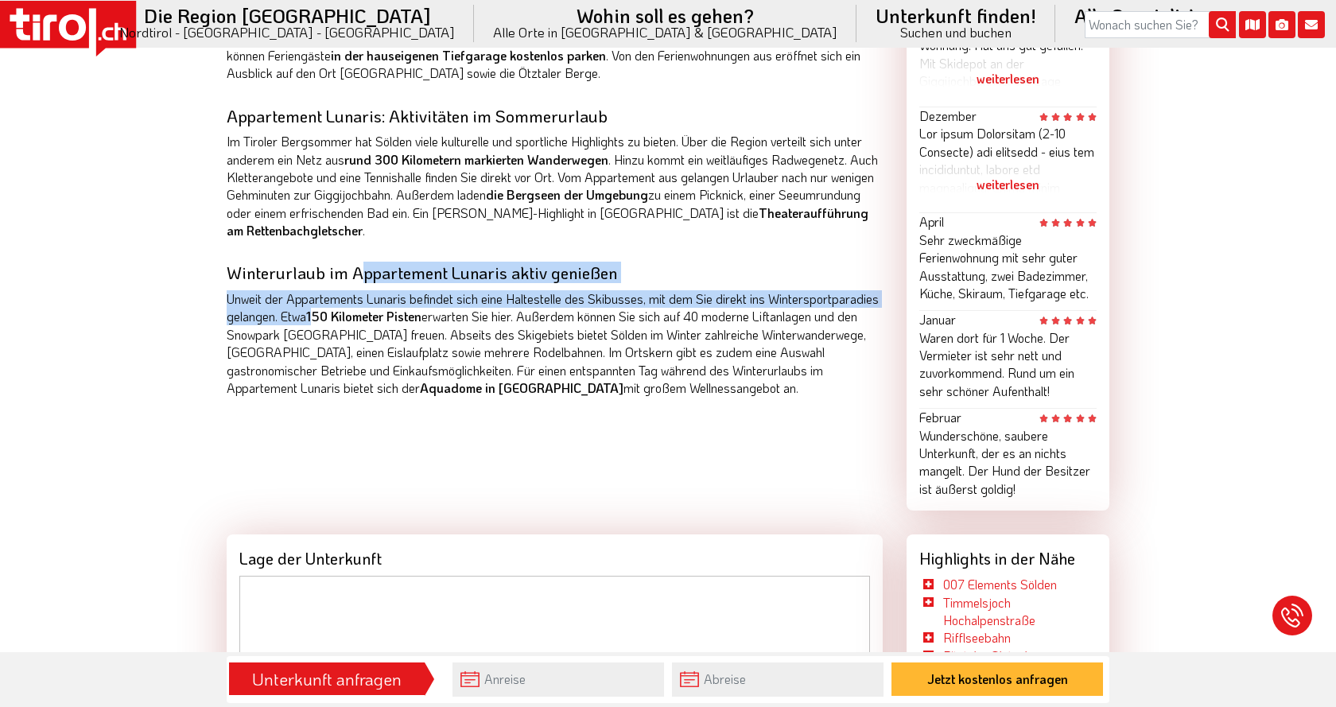
drag, startPoint x: 356, startPoint y: 270, endPoint x: 444, endPoint y: 336, distance: 110.2
click at [425, 324] on div "Appartement Lunaris in Sölden Im Ferienort [GEOGRAPHIC_DATA] ist das Appartemen…" at bounding box center [555, 180] width 656 height 481
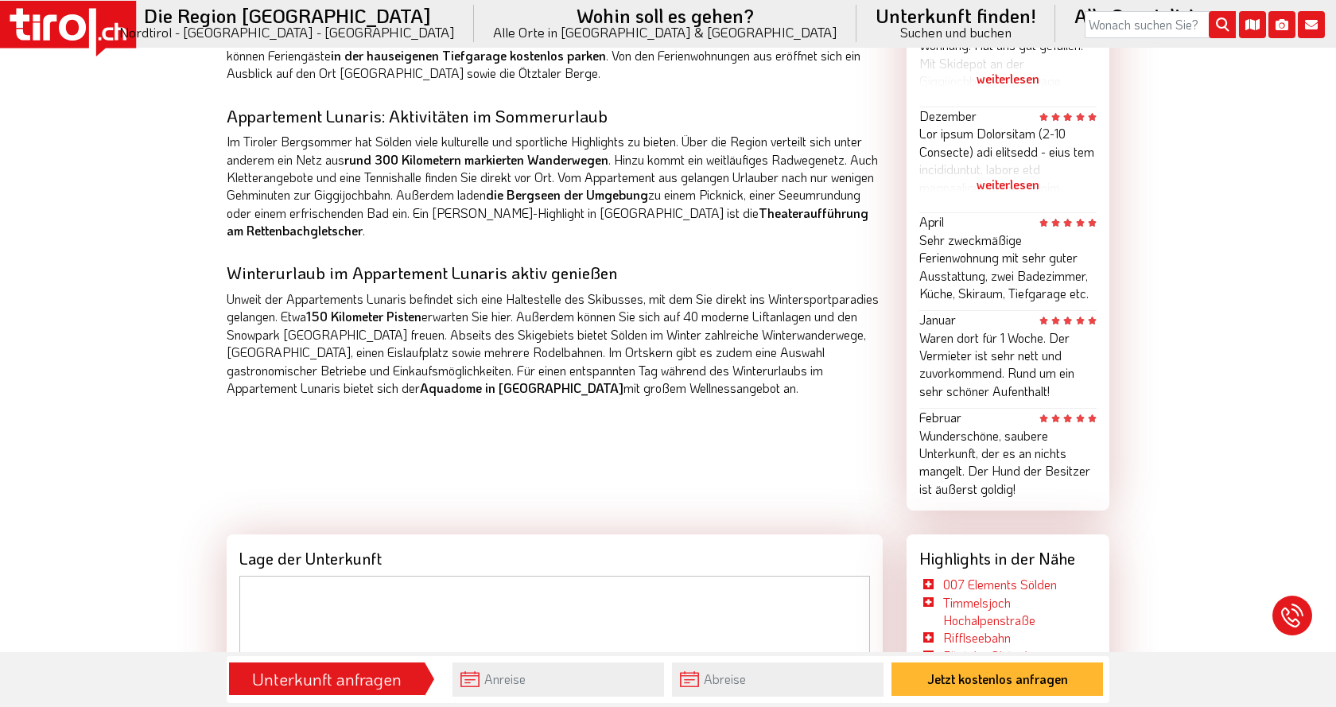
drag, startPoint x: 501, startPoint y: 392, endPoint x: 495, endPoint y: 381, distance: 12.8
click at [499, 382] on strong "Aquadome in [GEOGRAPHIC_DATA]" at bounding box center [522, 387] width 204 height 17
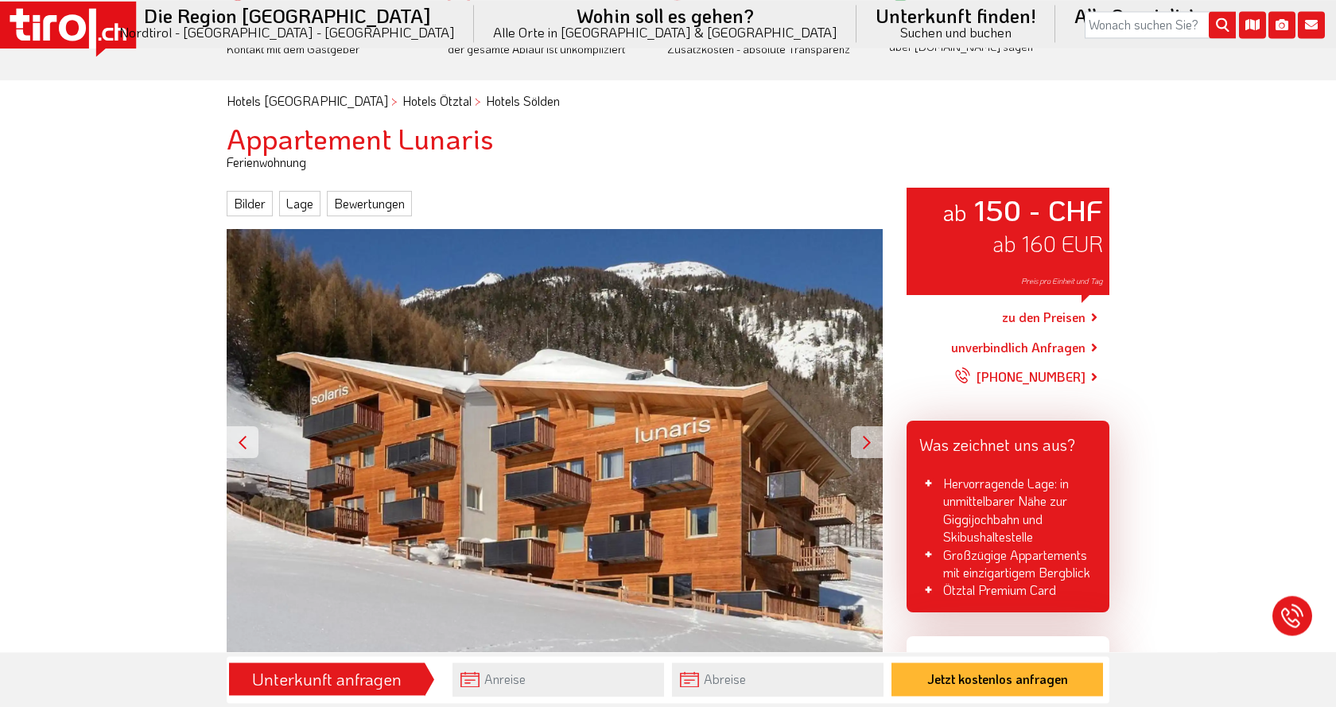
scroll to position [0, 0]
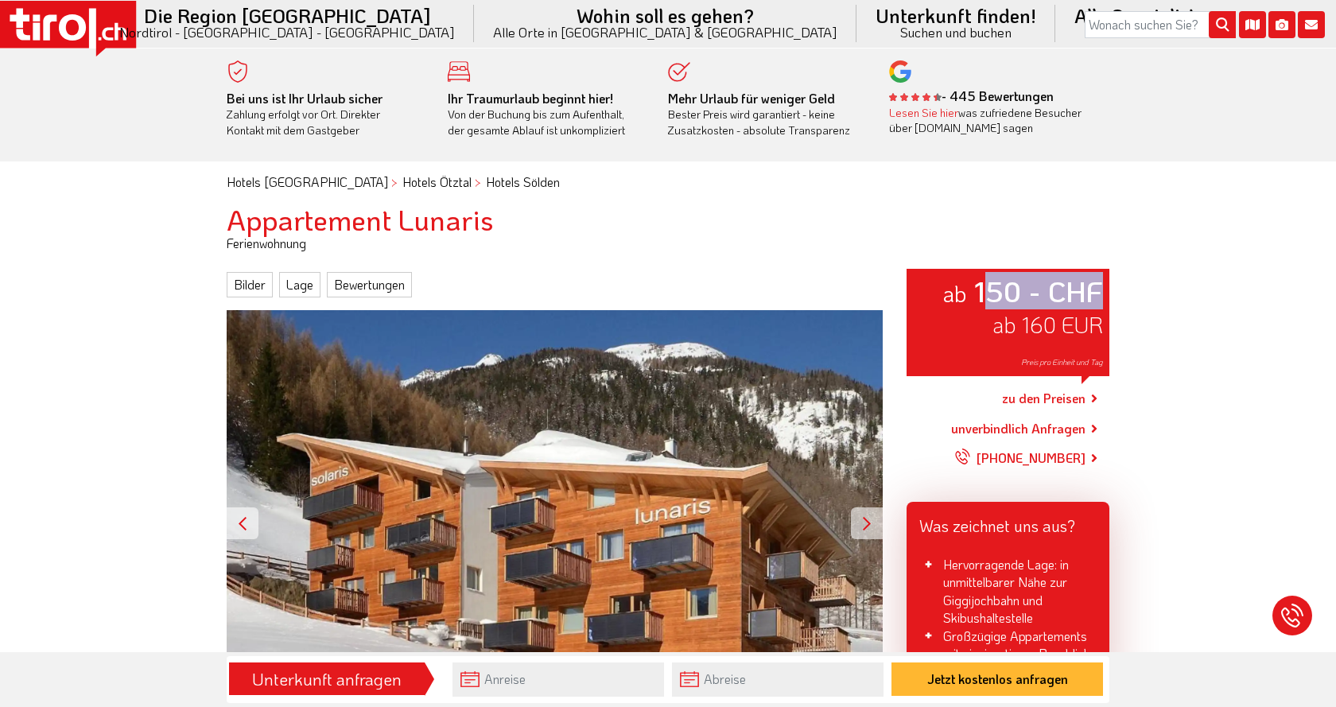
drag, startPoint x: 1035, startPoint y: 305, endPoint x: 1105, endPoint y: 305, distance: 70.0
click at [1105, 305] on div "ab 150 - CHF ab 160 EUR Preis pro Einheit und Tag" at bounding box center [1007, 322] width 203 height 107
drag, startPoint x: 1001, startPoint y: 278, endPoint x: 1089, endPoint y: 284, distance: 88.5
click at [1095, 274] on strong "150 - CHF" at bounding box center [1038, 290] width 129 height 37
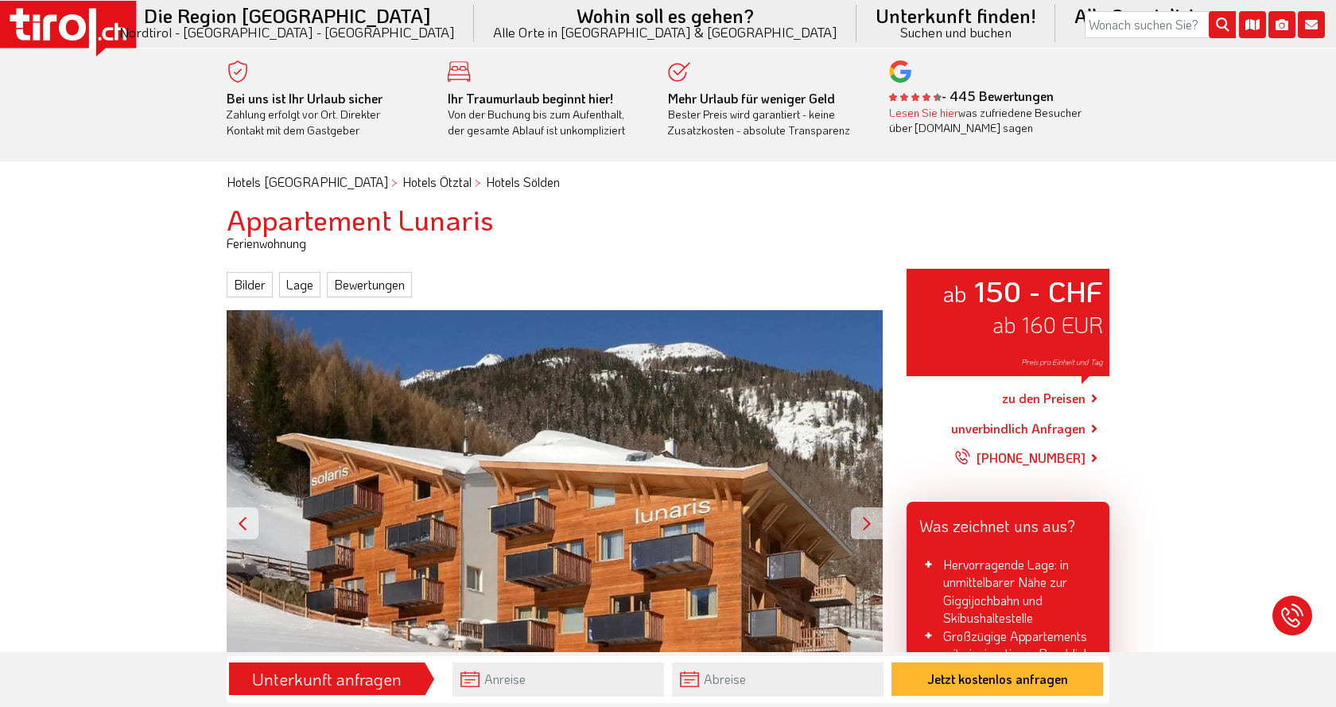
click at [1069, 343] on div "ab 150 - CHF ab 160 EUR Preis pro Einheit und Tag" at bounding box center [1007, 322] width 203 height 107
drag, startPoint x: 979, startPoint y: 327, endPoint x: 1100, endPoint y: 324, distance: 120.9
click at [1100, 324] on div "ab 150 - CHF ab 160 EUR Preis pro Einheit und Tag" at bounding box center [1007, 322] width 203 height 107
